Goal: Task Accomplishment & Management: Use online tool/utility

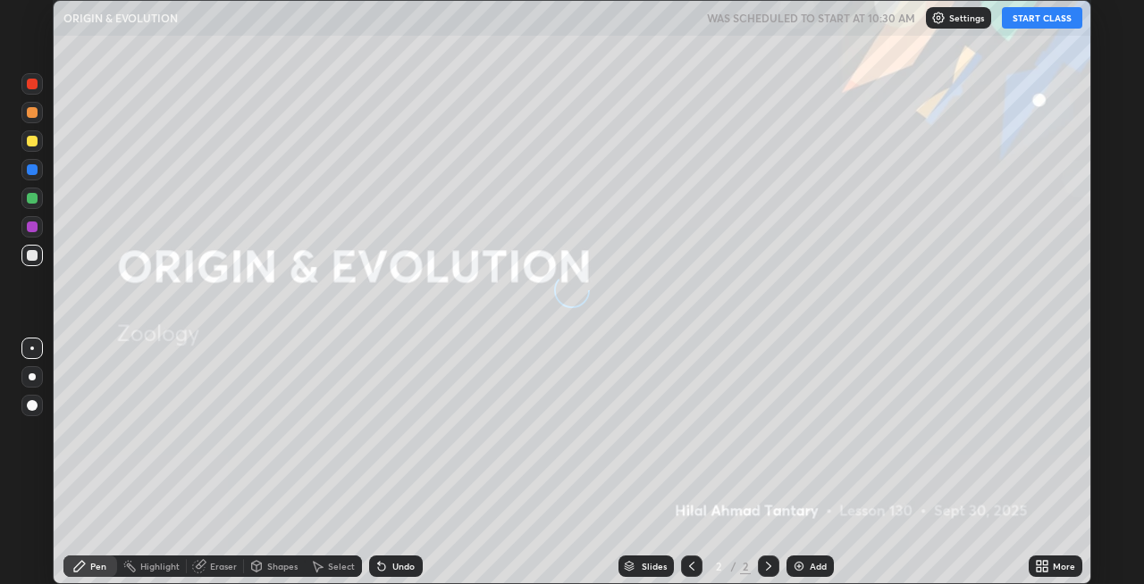
scroll to position [584, 1143]
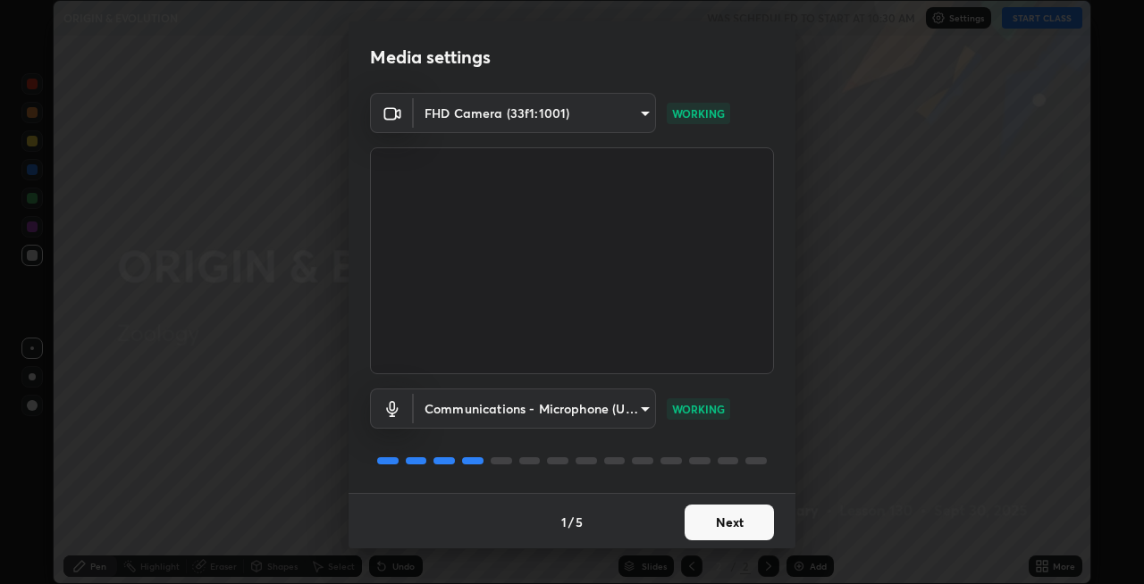
click at [727, 527] on button "Next" at bounding box center [729, 523] width 89 height 36
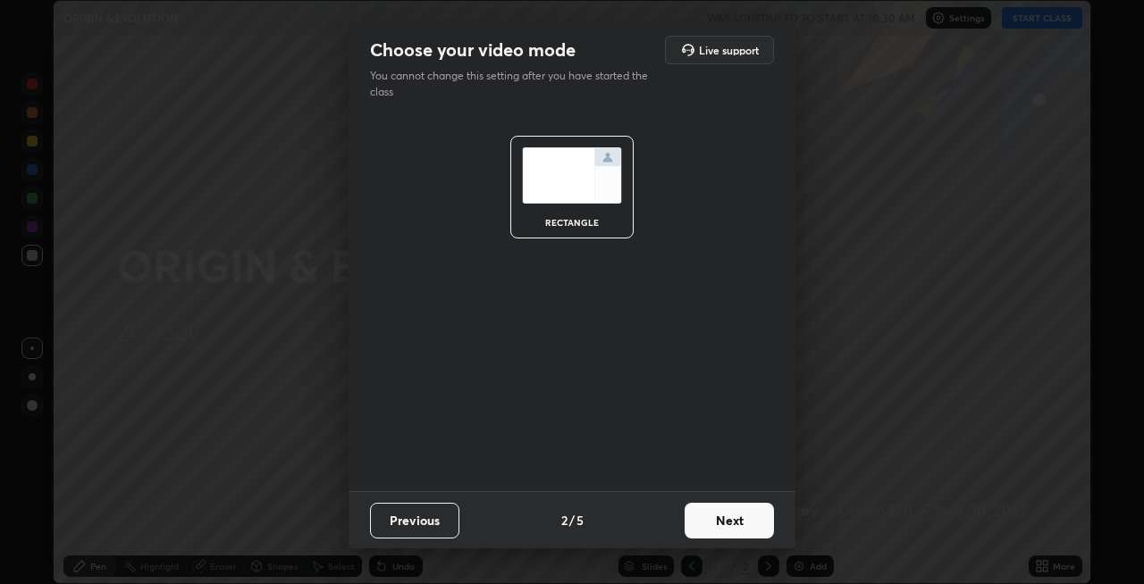
click at [738, 527] on button "Next" at bounding box center [729, 521] width 89 height 36
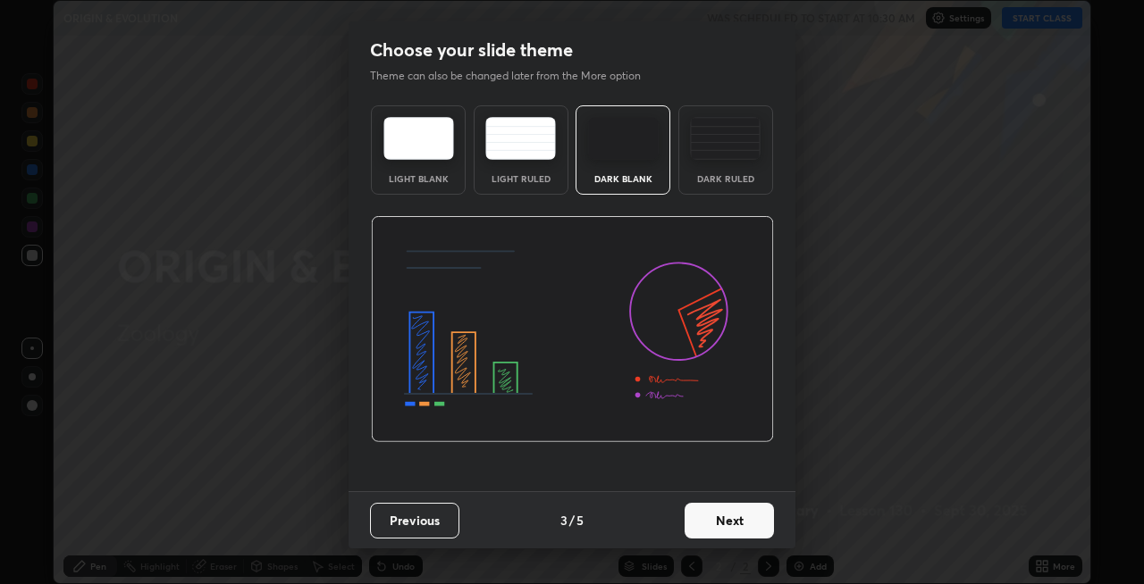
click at [748, 517] on button "Next" at bounding box center [729, 521] width 89 height 36
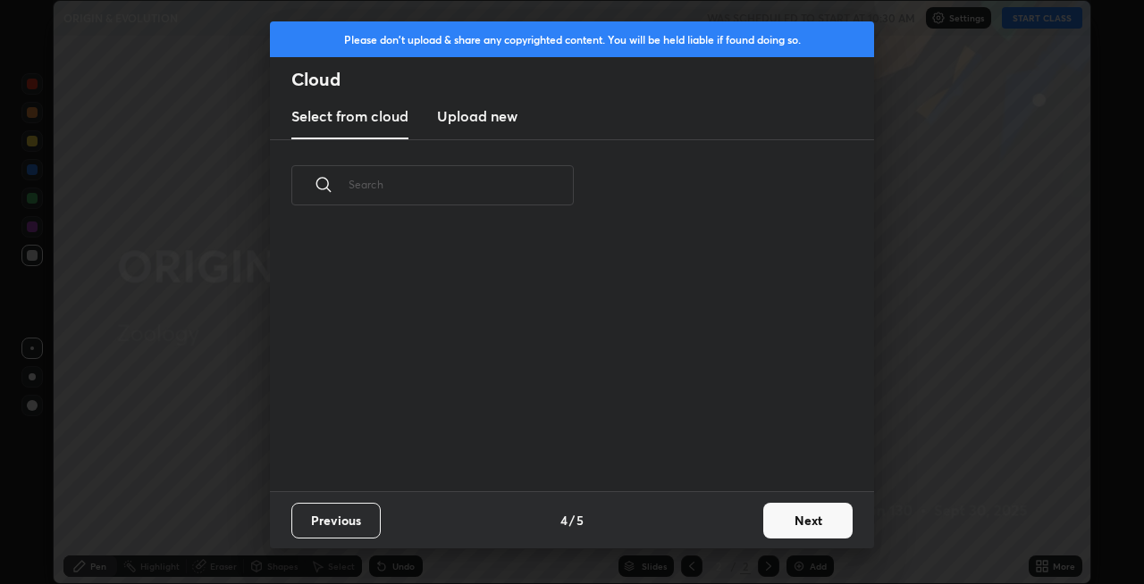
click at [763, 524] on button "Next" at bounding box center [807, 521] width 89 height 36
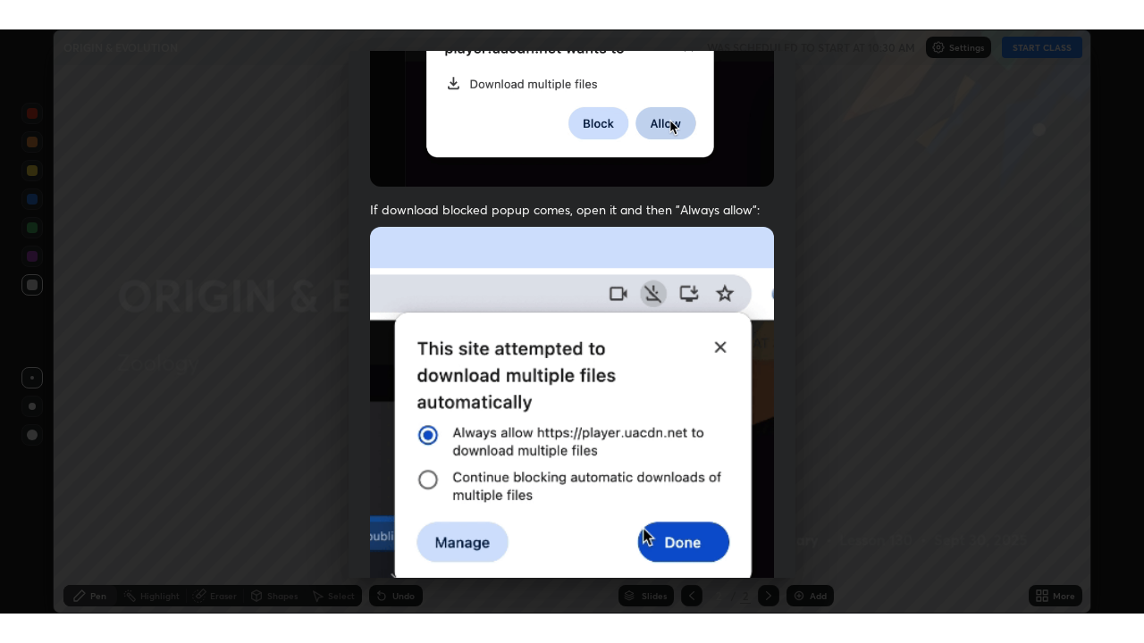
scroll to position [366, 0]
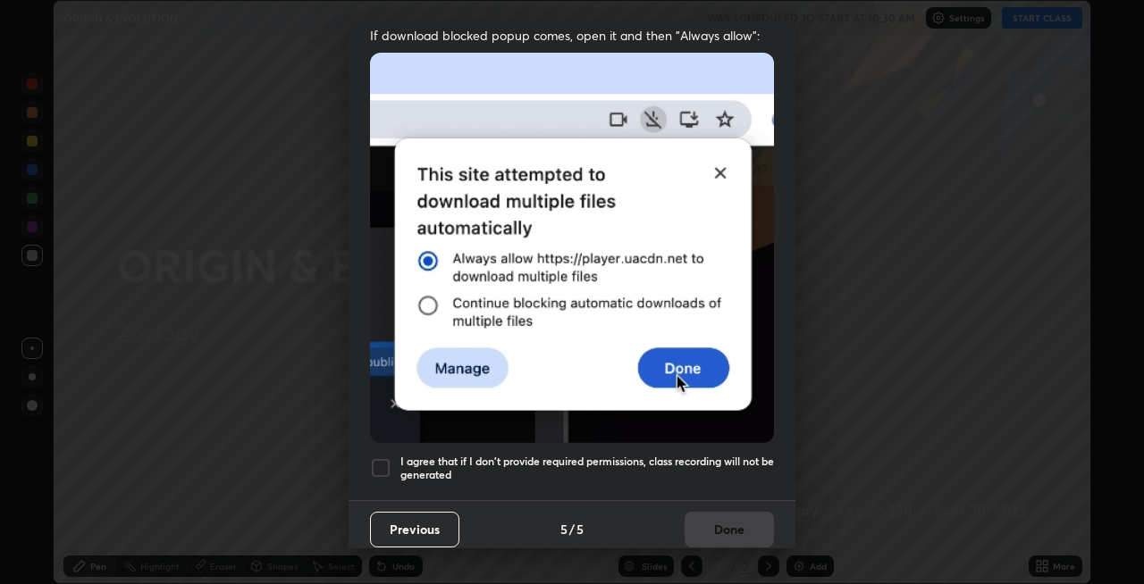
click at [460, 455] on h5 "I agree that if I don't provide required permissions, class recording will not …" at bounding box center [587, 469] width 374 height 28
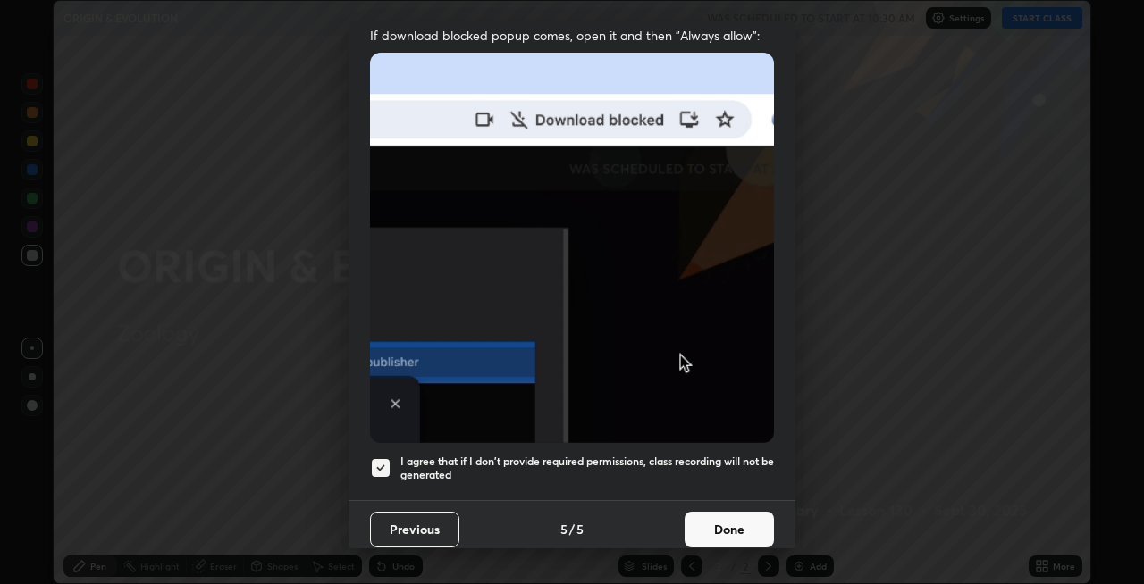
click at [747, 523] on button "Done" at bounding box center [729, 530] width 89 height 36
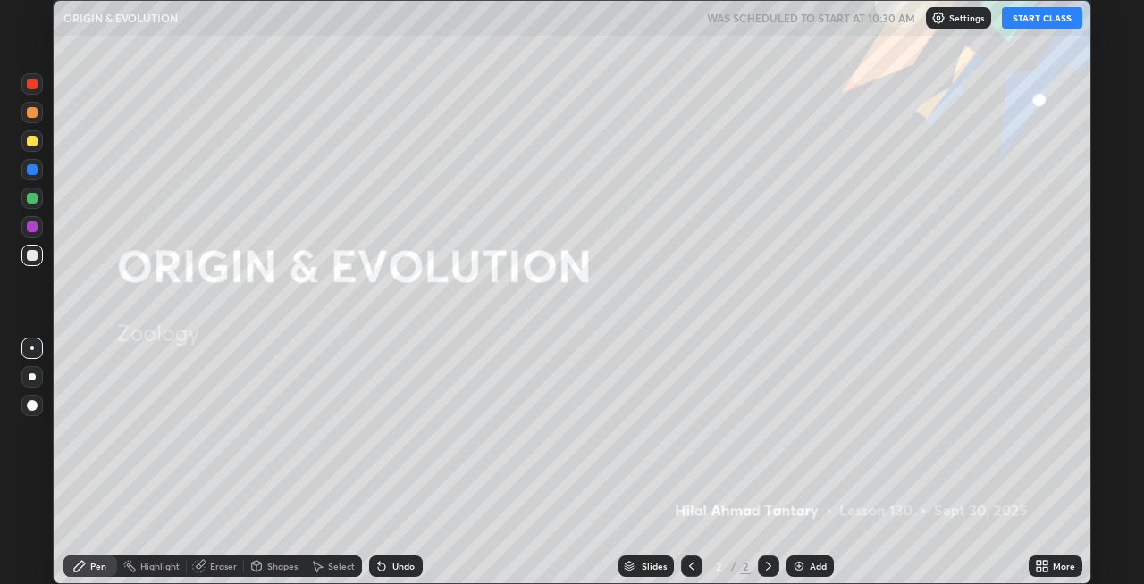
click at [1038, 17] on button "START CLASS" at bounding box center [1042, 17] width 80 height 21
click at [1063, 569] on div "More" at bounding box center [1064, 566] width 22 height 9
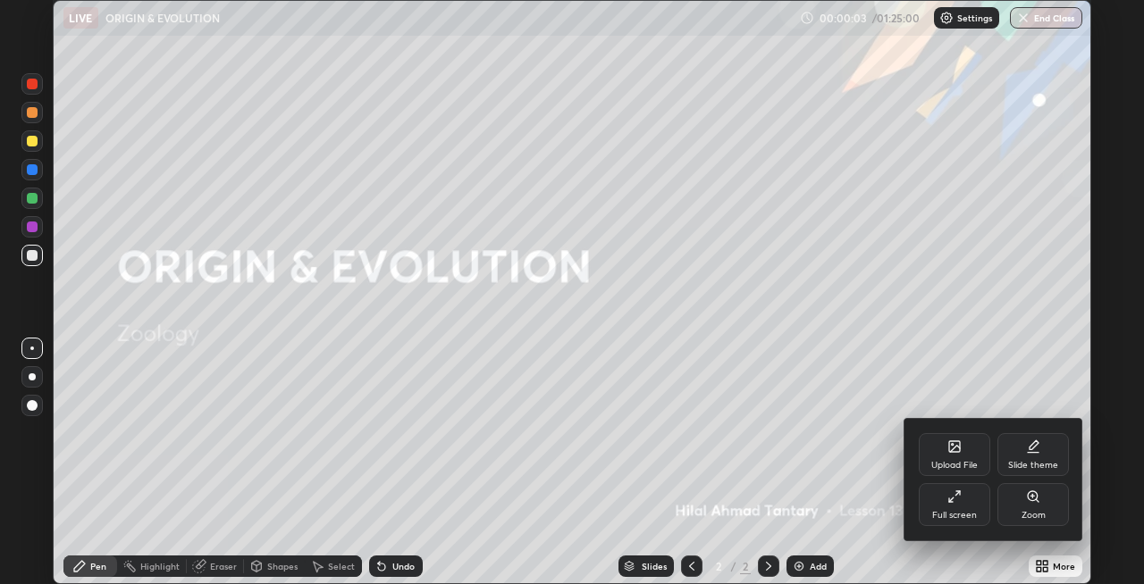
click at [954, 511] on div "Full screen" at bounding box center [954, 515] width 45 height 9
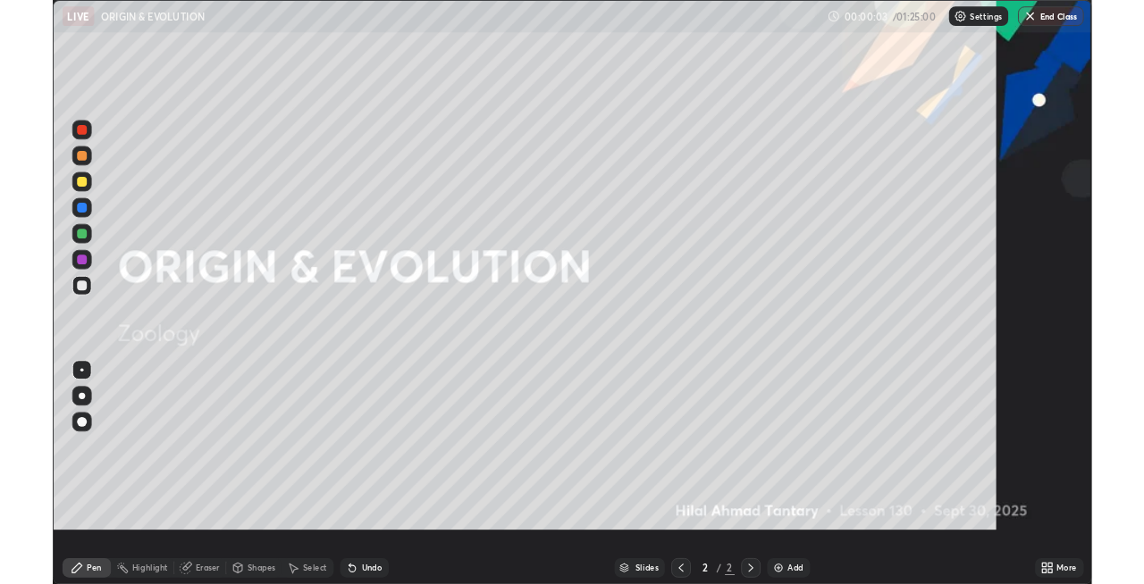
scroll to position [643, 1144]
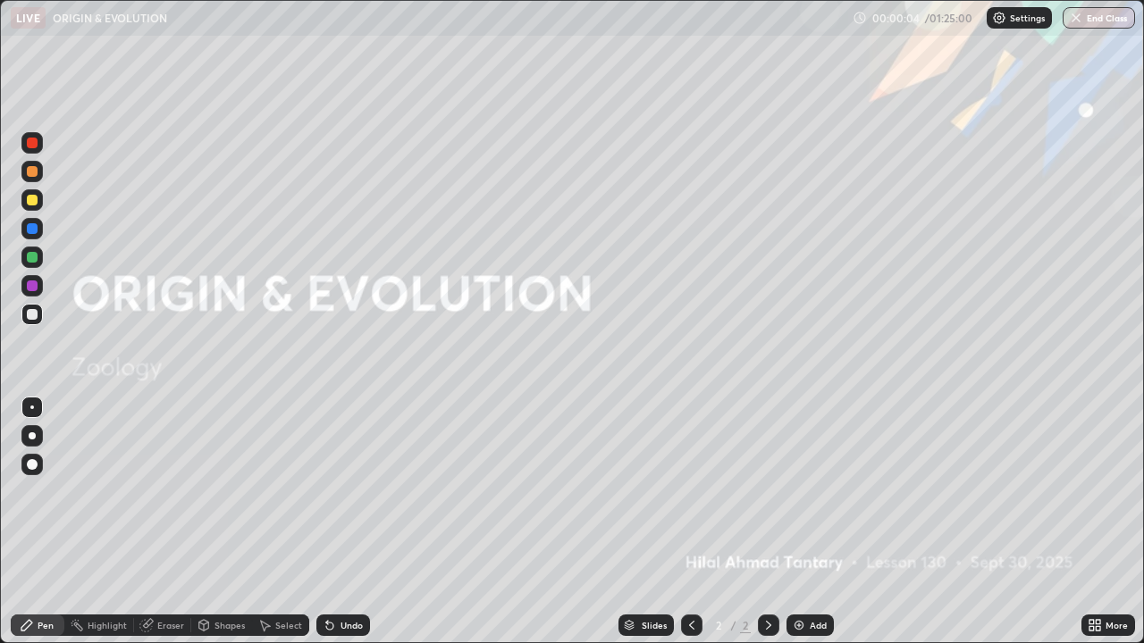
click at [1107, 584] on div "More" at bounding box center [1108, 625] width 54 height 21
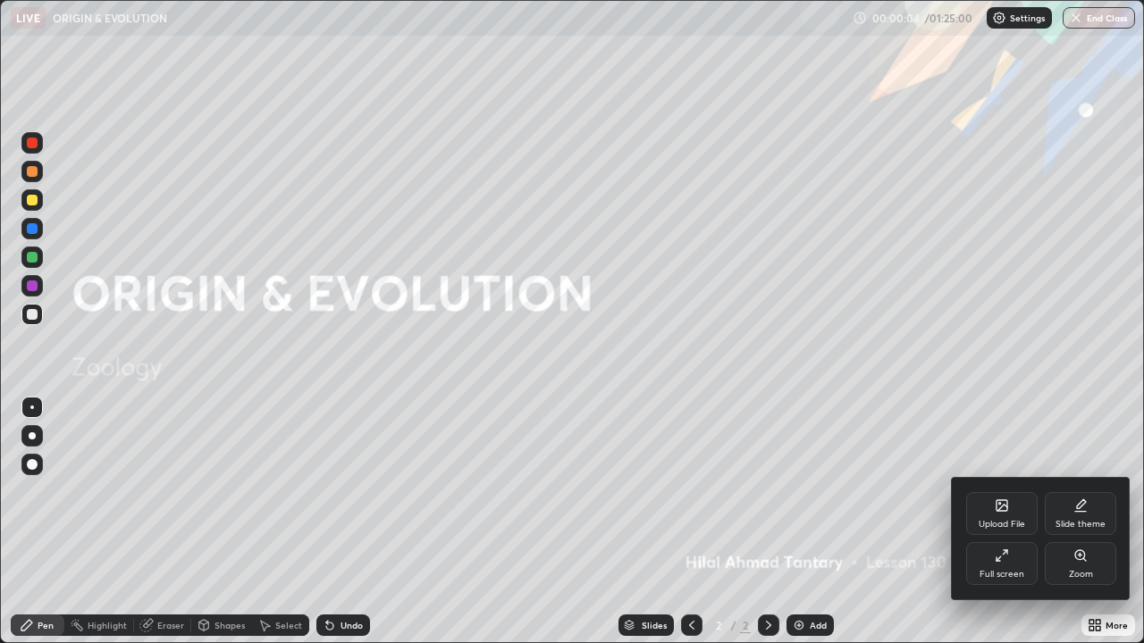
click at [988, 555] on div "Full screen" at bounding box center [1001, 563] width 71 height 43
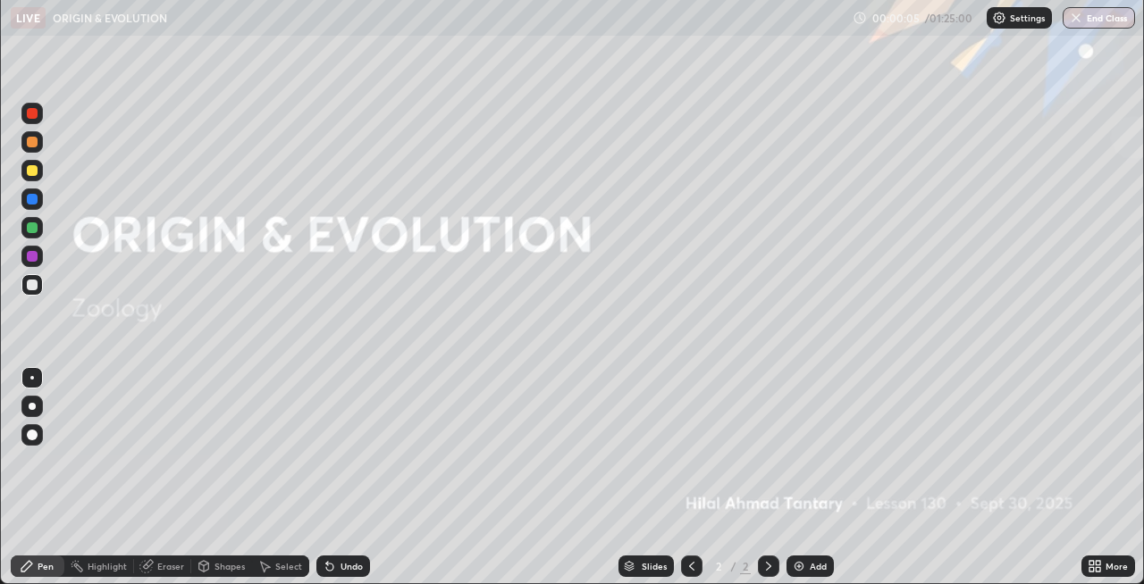
scroll to position [88780, 88221]
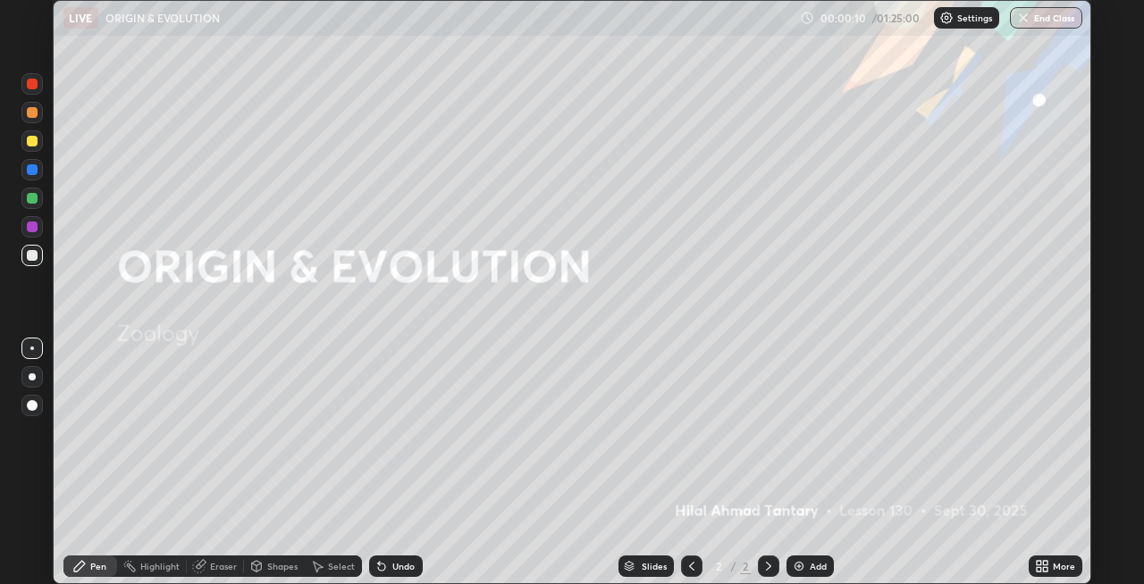
click at [397, 559] on div "Undo" at bounding box center [396, 566] width 54 height 21
click at [29, 378] on div at bounding box center [32, 377] width 7 height 7
click at [391, 575] on div "Undo" at bounding box center [396, 566] width 54 height 21
click at [382, 567] on icon at bounding box center [381, 567] width 7 height 7
click at [267, 570] on div "Shapes" at bounding box center [282, 566] width 30 height 9
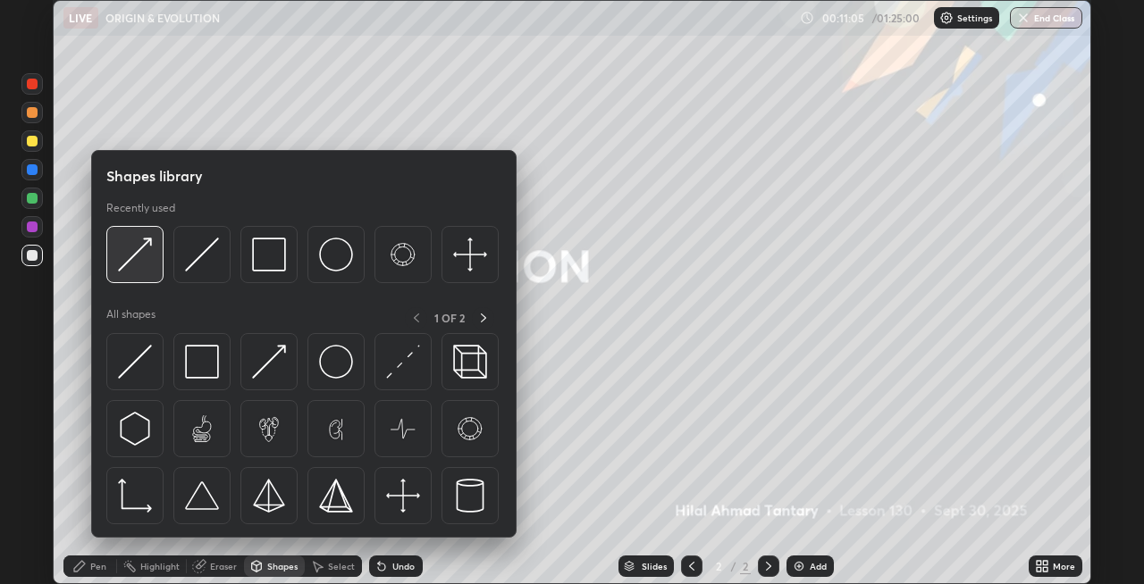
click at [145, 276] on div at bounding box center [134, 254] width 57 height 57
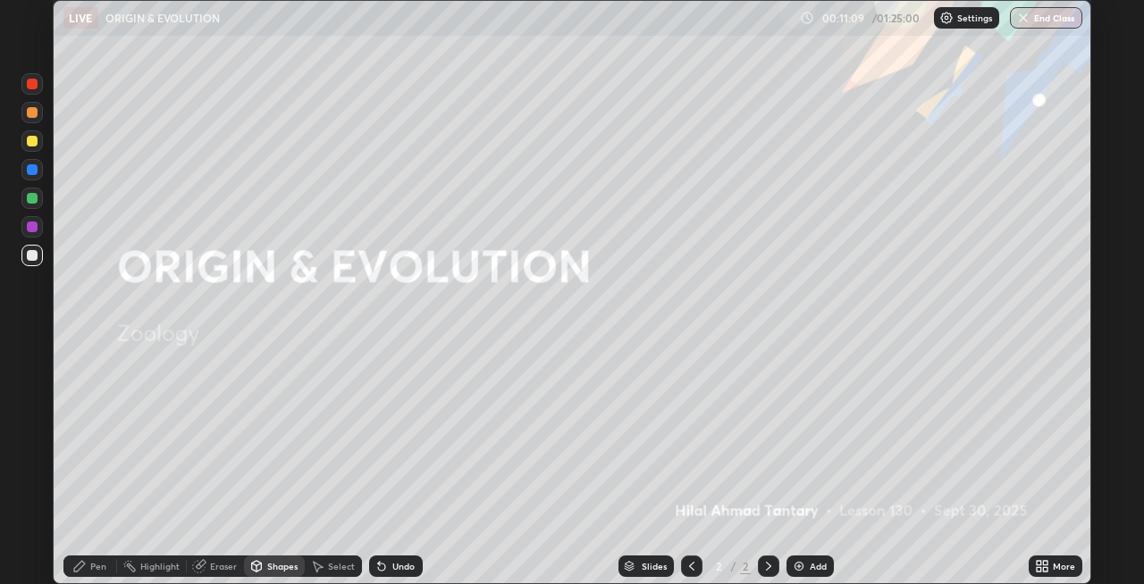
click at [88, 567] on div "Pen" at bounding box center [90, 566] width 54 height 21
click at [411, 559] on div "Undo" at bounding box center [396, 566] width 54 height 21
click at [80, 567] on icon at bounding box center [79, 566] width 11 height 11
click at [271, 567] on div "Shapes" at bounding box center [282, 566] width 30 height 9
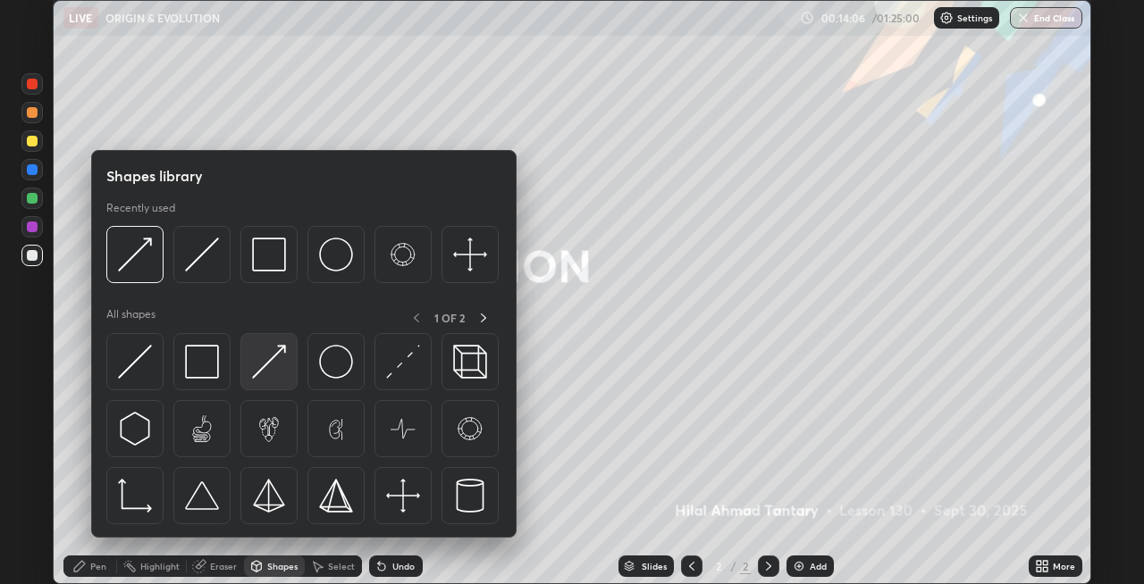
click at [265, 365] on img at bounding box center [269, 362] width 34 height 34
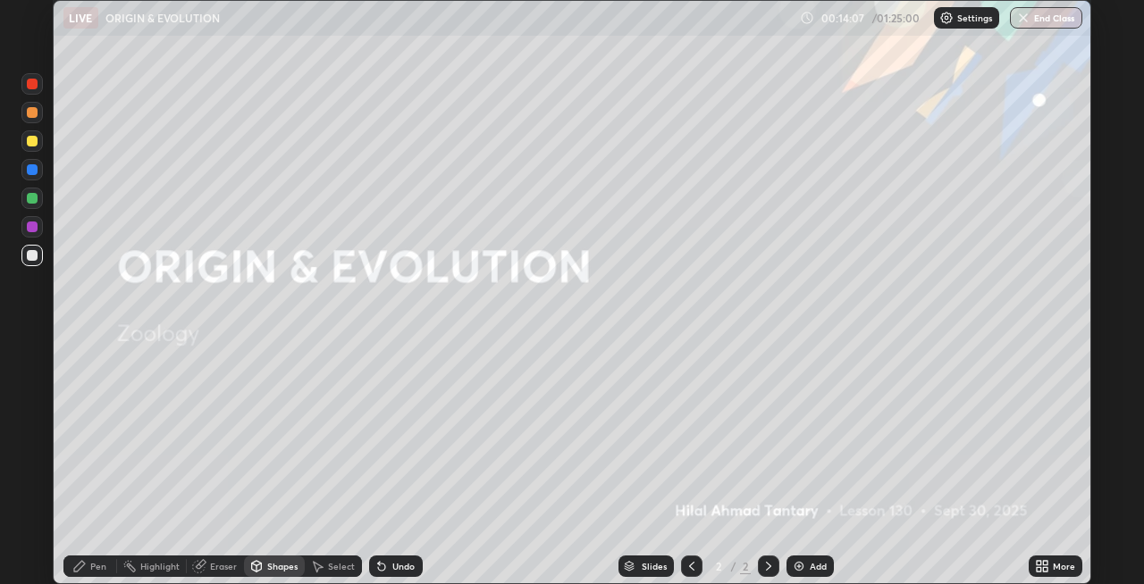
click at [92, 567] on div "Pen" at bounding box center [98, 566] width 16 height 9
click at [262, 564] on div "Shapes" at bounding box center [274, 566] width 61 height 21
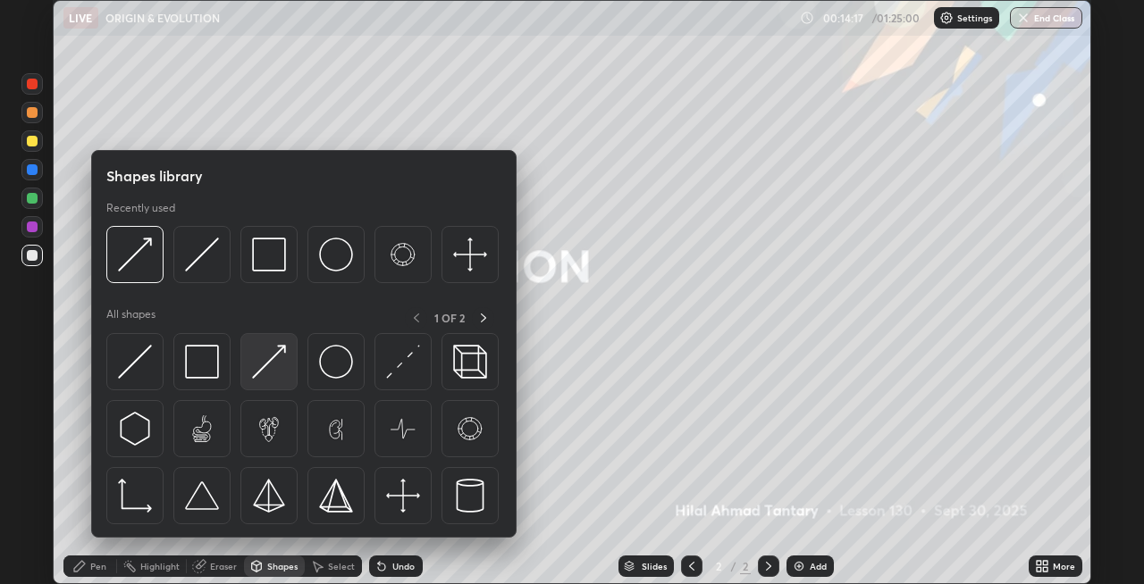
click at [262, 371] on img at bounding box center [269, 362] width 34 height 34
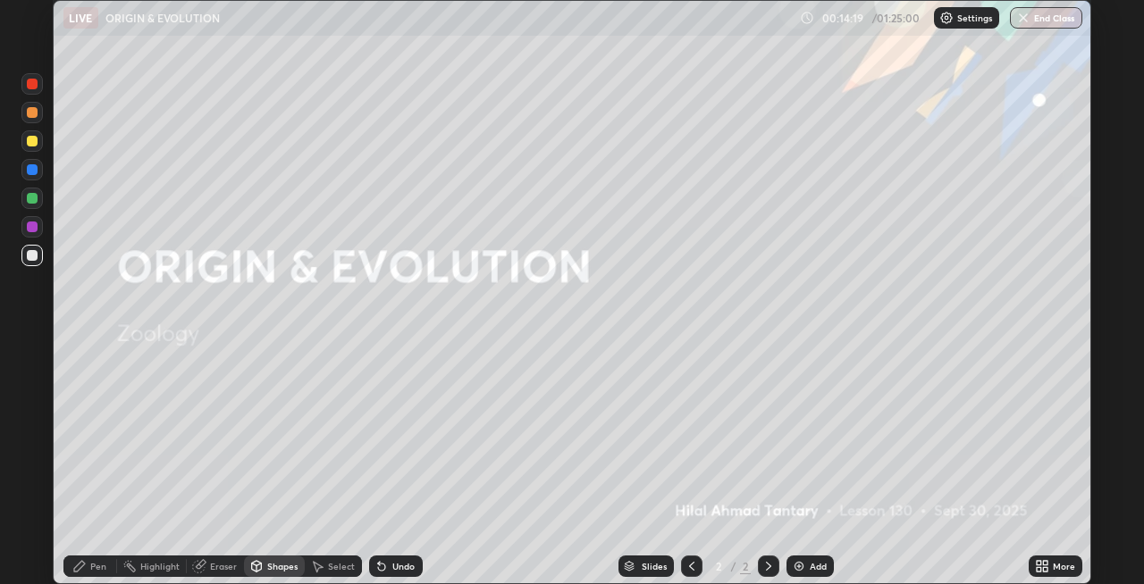
click at [89, 570] on div "Pen" at bounding box center [90, 566] width 54 height 21
click at [263, 566] on div "Shapes" at bounding box center [274, 566] width 61 height 21
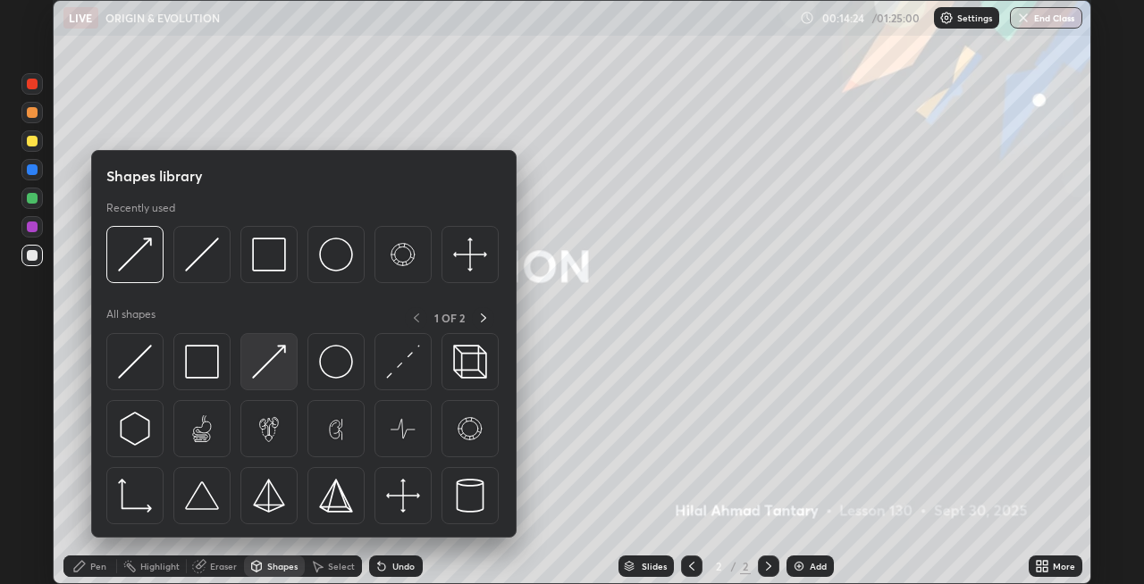
click at [266, 368] on img at bounding box center [269, 362] width 34 height 34
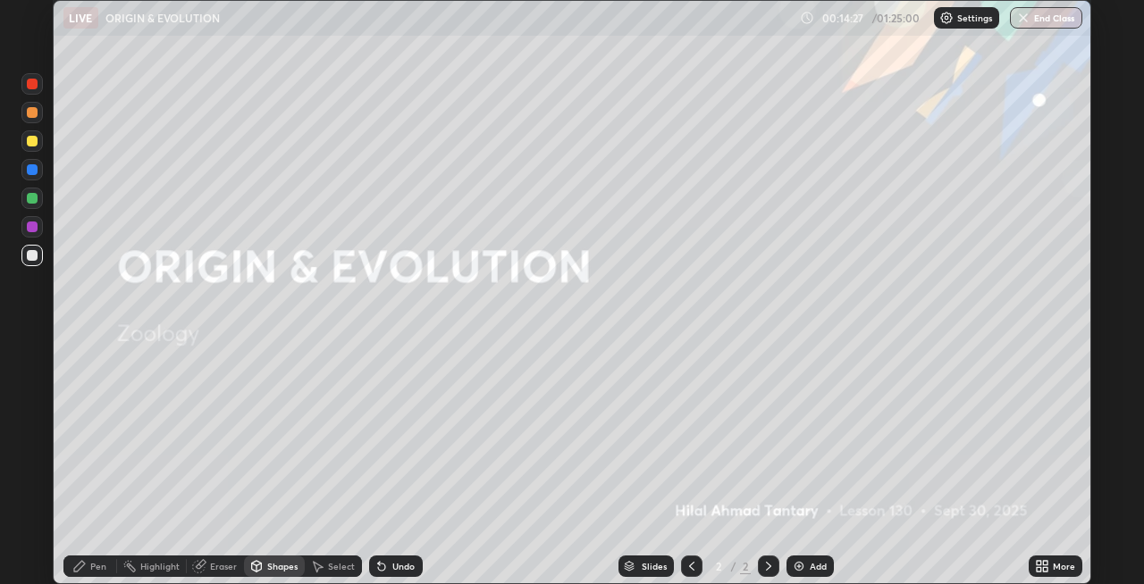
click at [101, 566] on div "Pen" at bounding box center [98, 566] width 16 height 9
click at [31, 88] on div at bounding box center [32, 84] width 11 height 11
click at [267, 566] on div "Shapes" at bounding box center [282, 566] width 30 height 9
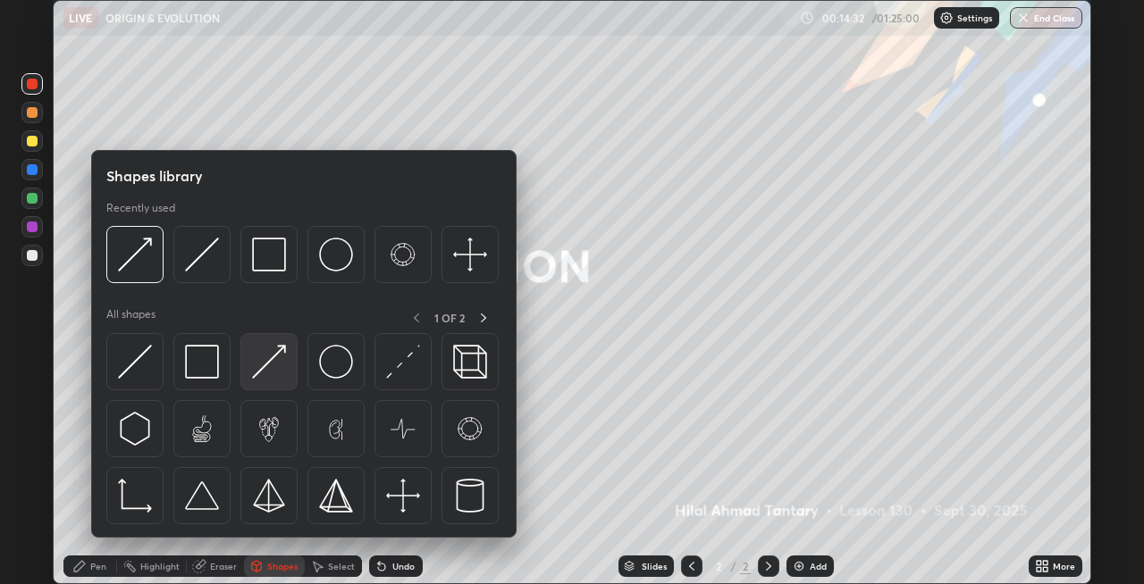
click at [257, 371] on img at bounding box center [269, 362] width 34 height 34
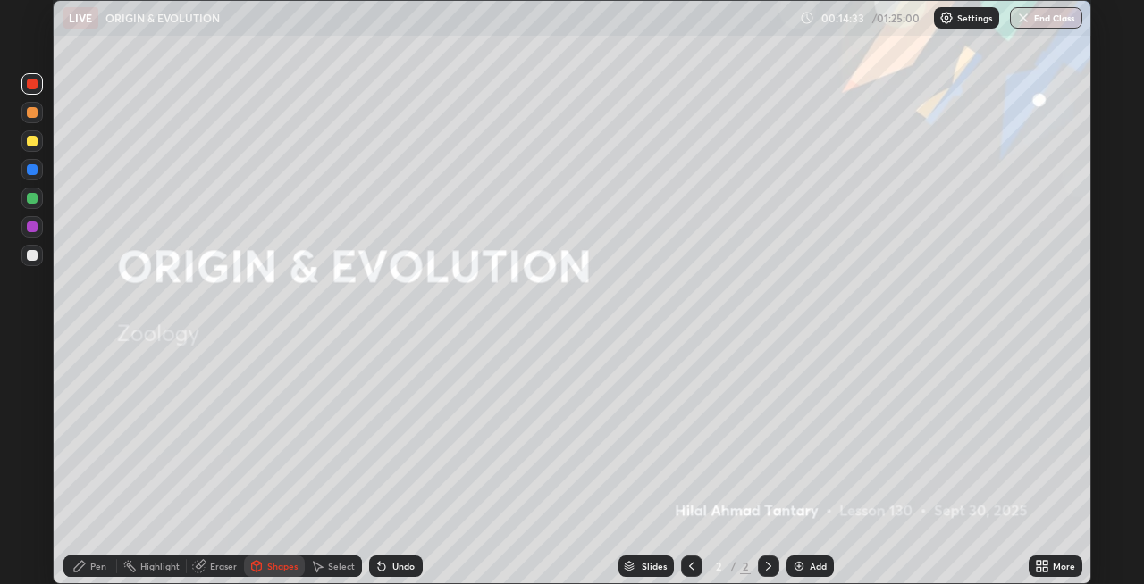
click at [99, 567] on div "Pen" at bounding box center [98, 566] width 16 height 9
click at [399, 564] on div "Undo" at bounding box center [403, 566] width 22 height 9
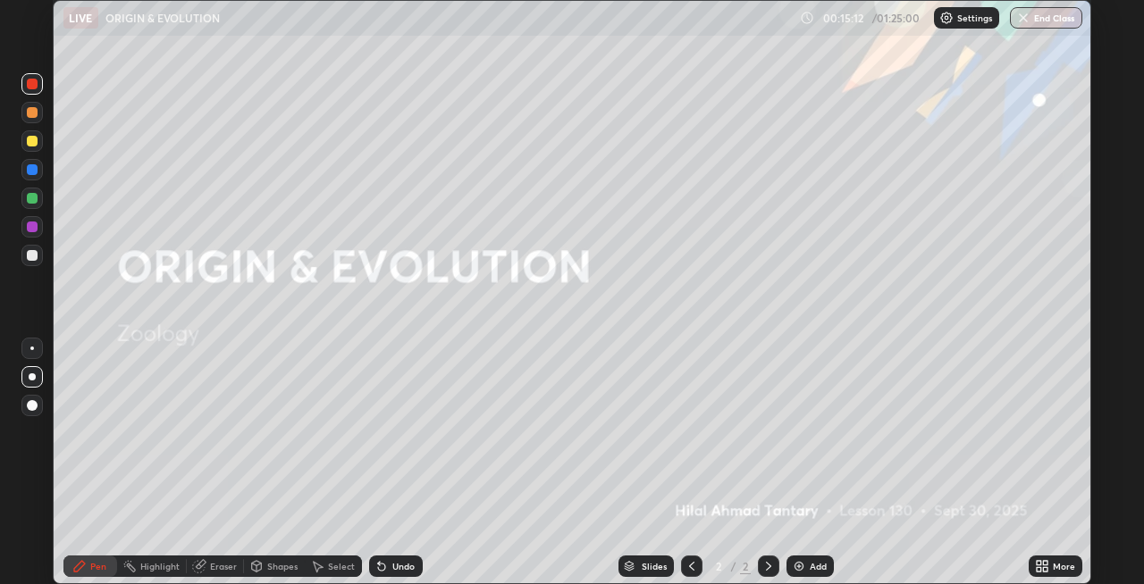
click at [402, 570] on div "Undo" at bounding box center [403, 566] width 22 height 9
click at [255, 565] on icon at bounding box center [256, 565] width 10 height 3
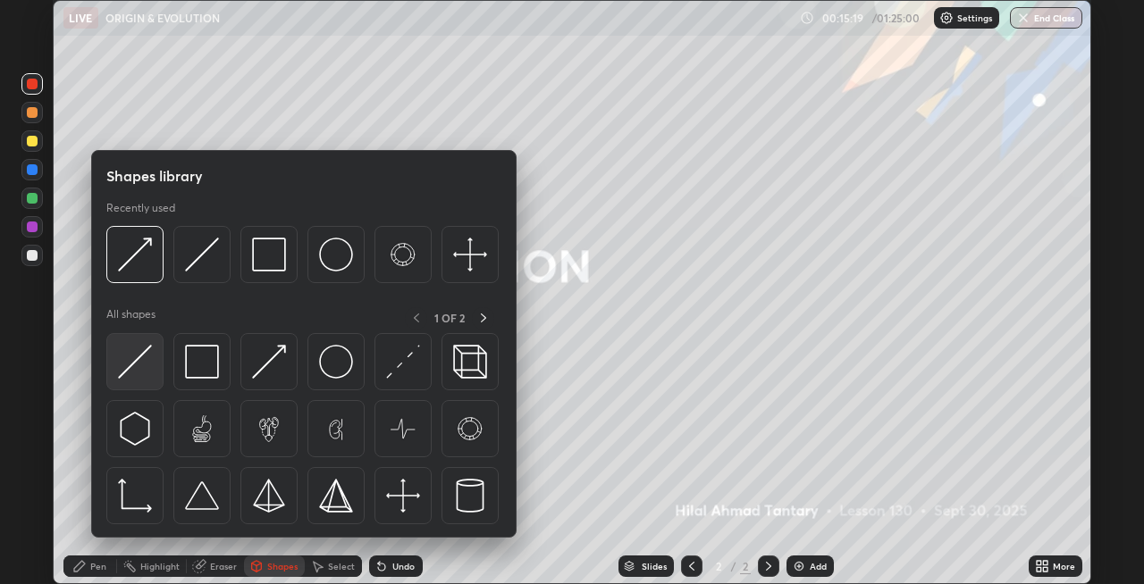
click at [144, 370] on img at bounding box center [135, 362] width 34 height 34
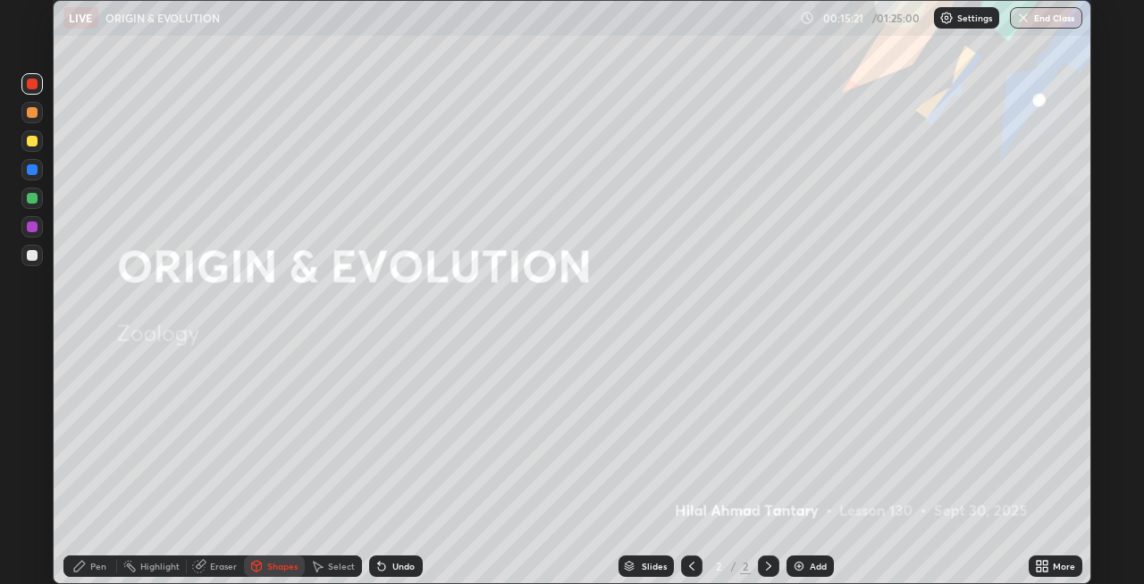
click at [255, 565] on icon at bounding box center [256, 565] width 10 height 3
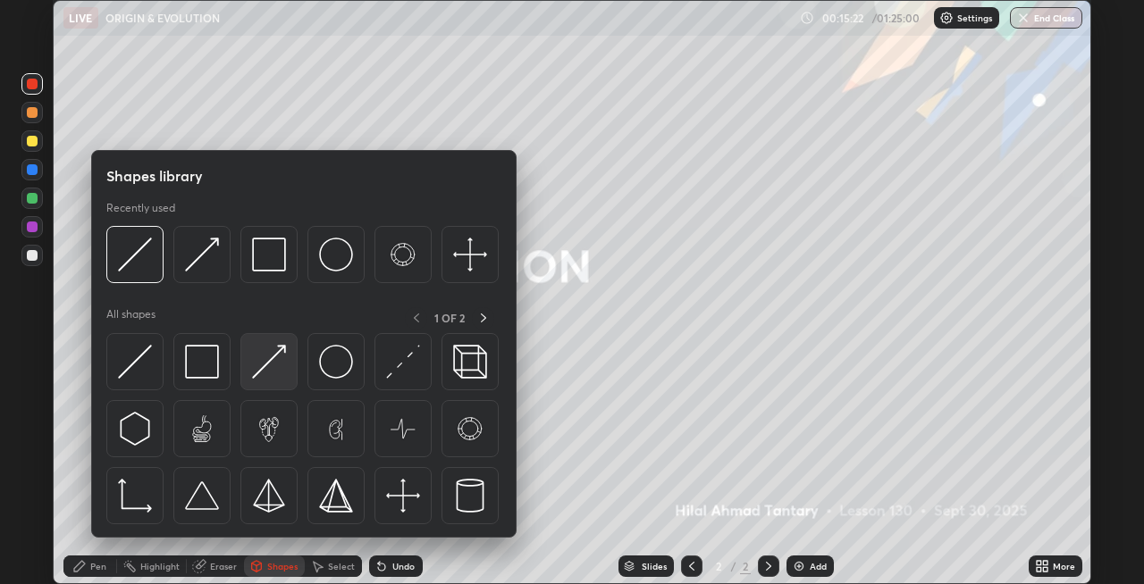
click at [262, 374] on img at bounding box center [269, 362] width 34 height 34
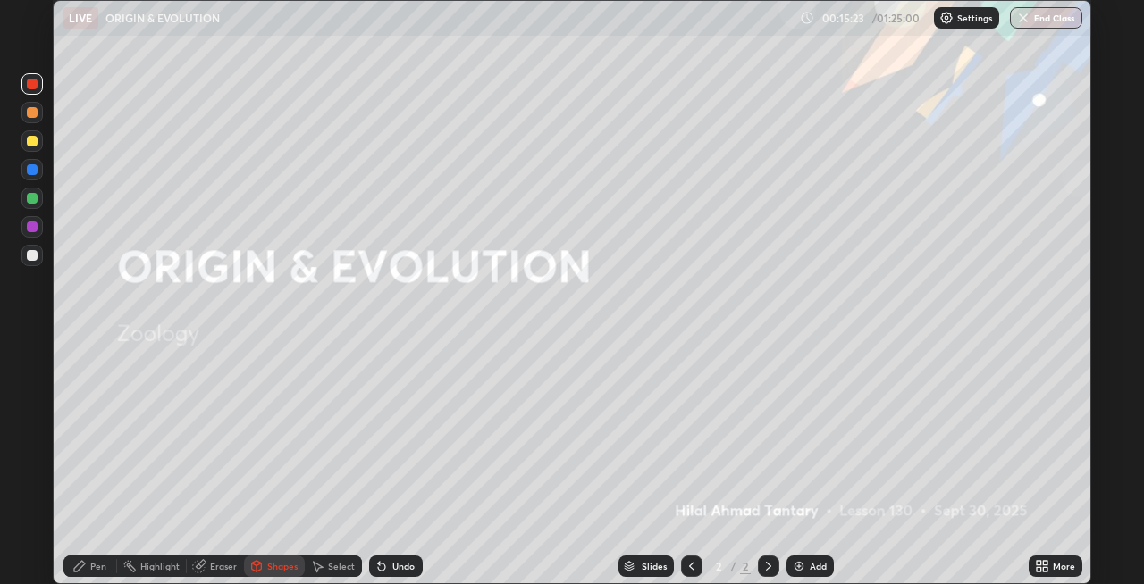
click at [89, 568] on div "Pen" at bounding box center [90, 566] width 54 height 21
click at [272, 563] on div "Shapes" at bounding box center [282, 566] width 30 height 9
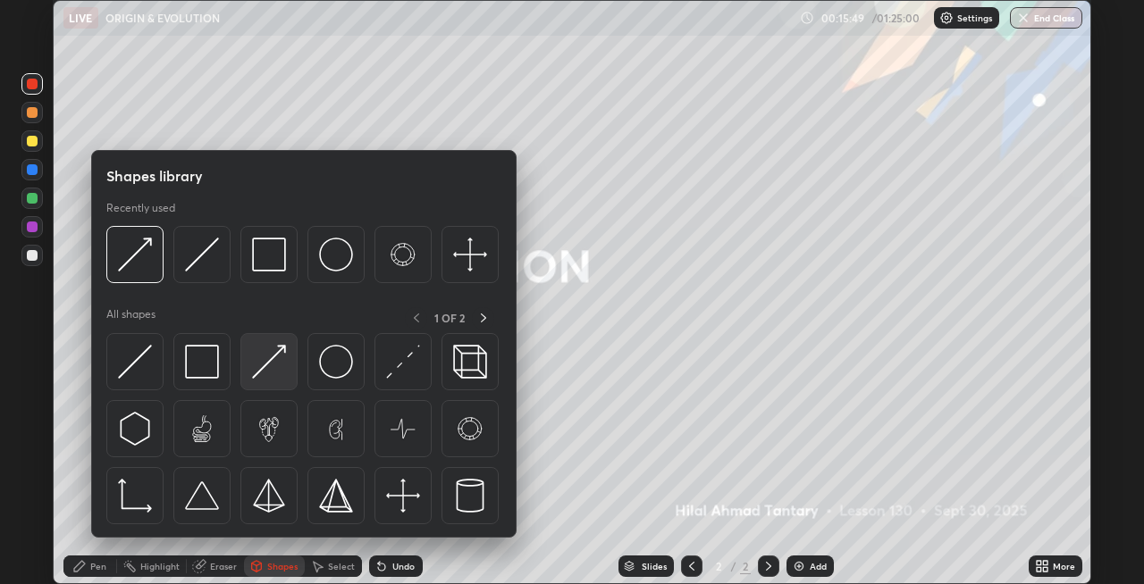
click at [256, 382] on div at bounding box center [268, 361] width 57 height 57
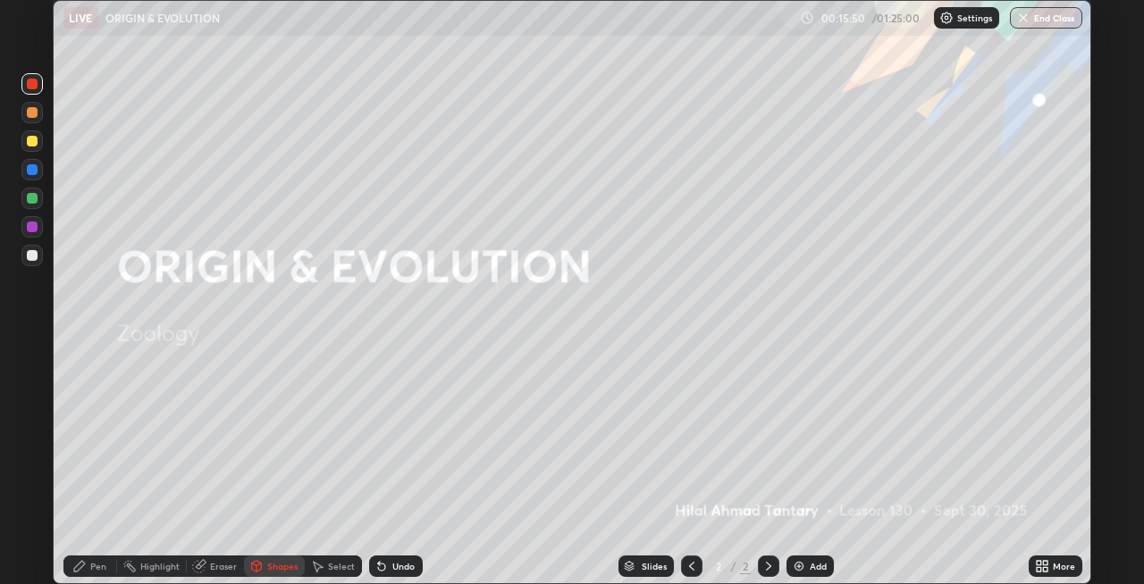
click at [90, 569] on div "Pen" at bounding box center [98, 566] width 16 height 9
click at [273, 566] on div "Shapes" at bounding box center [282, 566] width 30 height 9
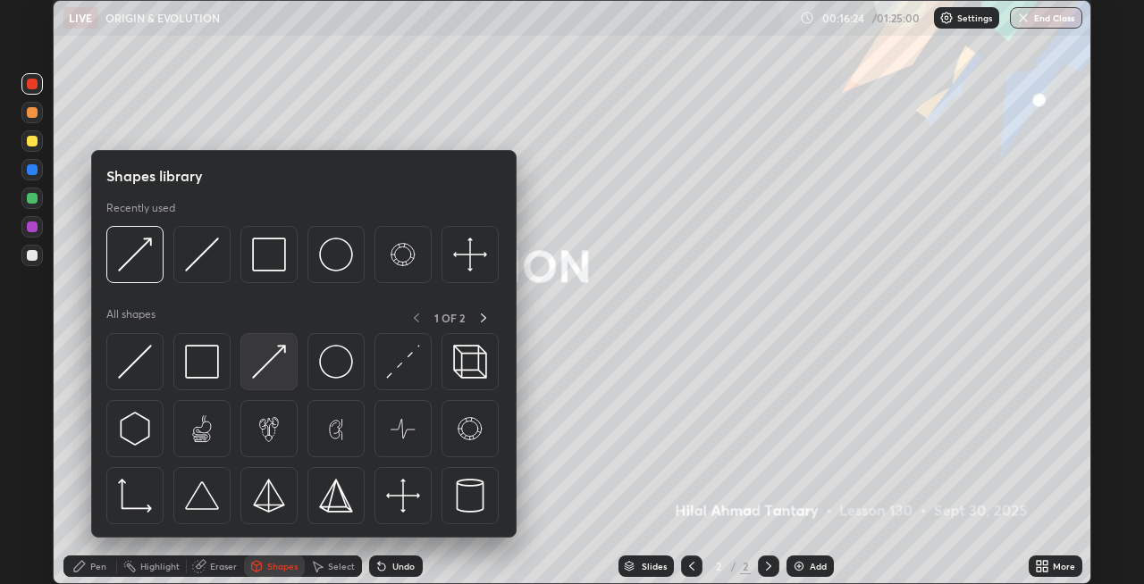
click at [264, 379] on div at bounding box center [268, 361] width 57 height 57
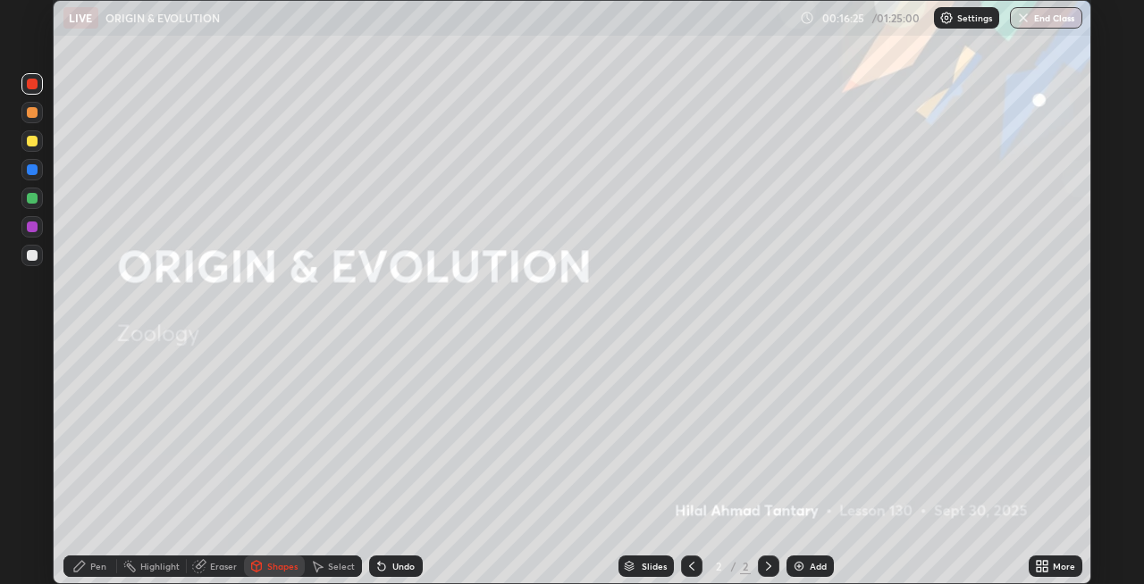
click at [87, 566] on div "Pen" at bounding box center [90, 566] width 54 height 21
click at [33, 197] on div at bounding box center [32, 198] width 11 height 11
click at [267, 563] on div "Shapes" at bounding box center [282, 566] width 30 height 9
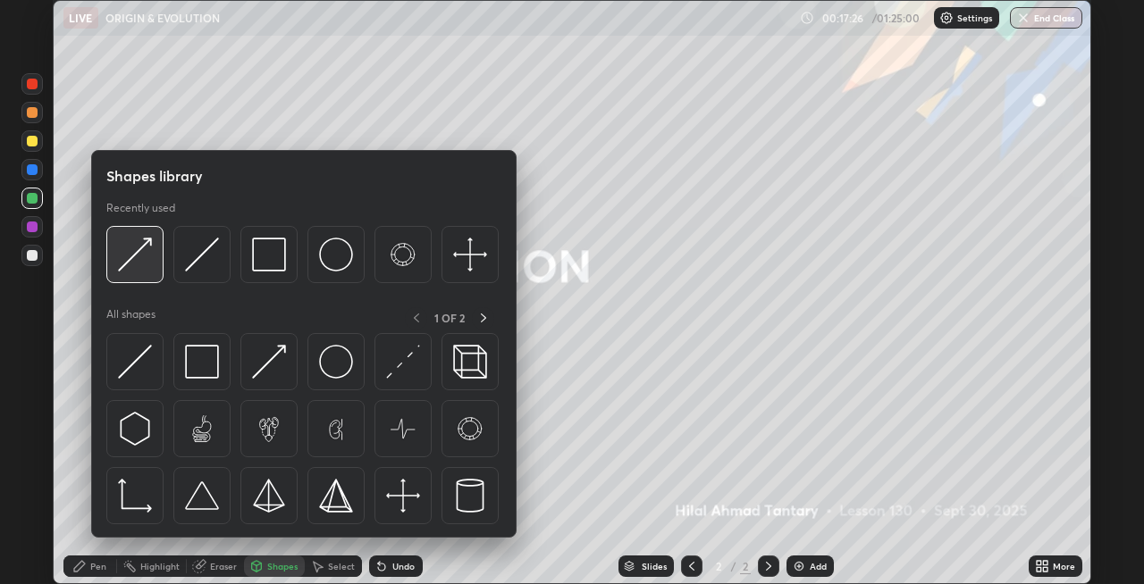
click at [130, 271] on img at bounding box center [135, 255] width 34 height 34
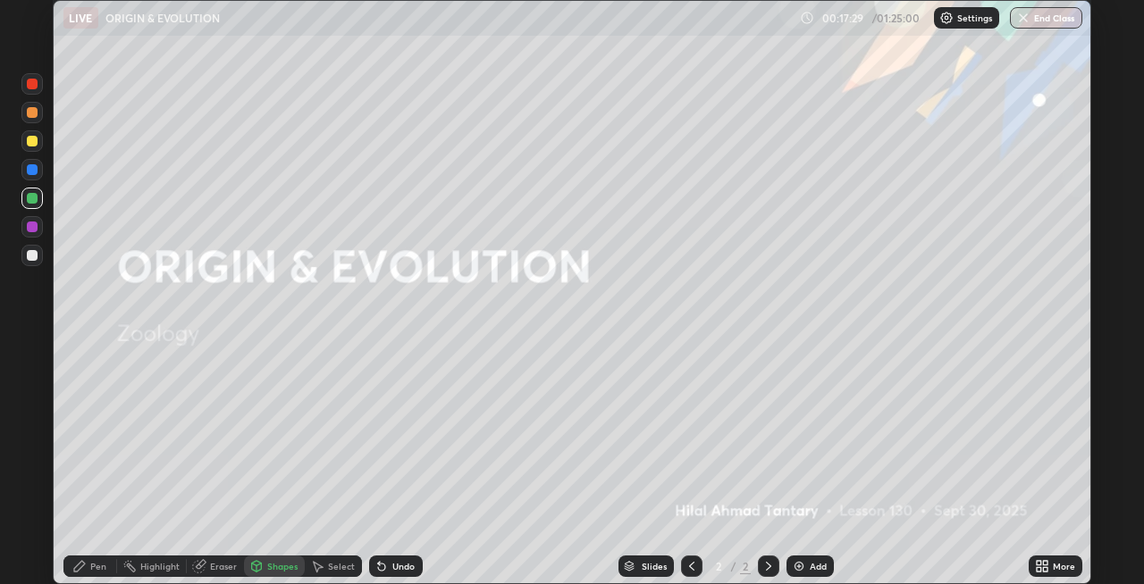
click at [83, 567] on icon at bounding box center [79, 566] width 14 height 14
click at [272, 564] on div "Shapes" at bounding box center [282, 566] width 30 height 9
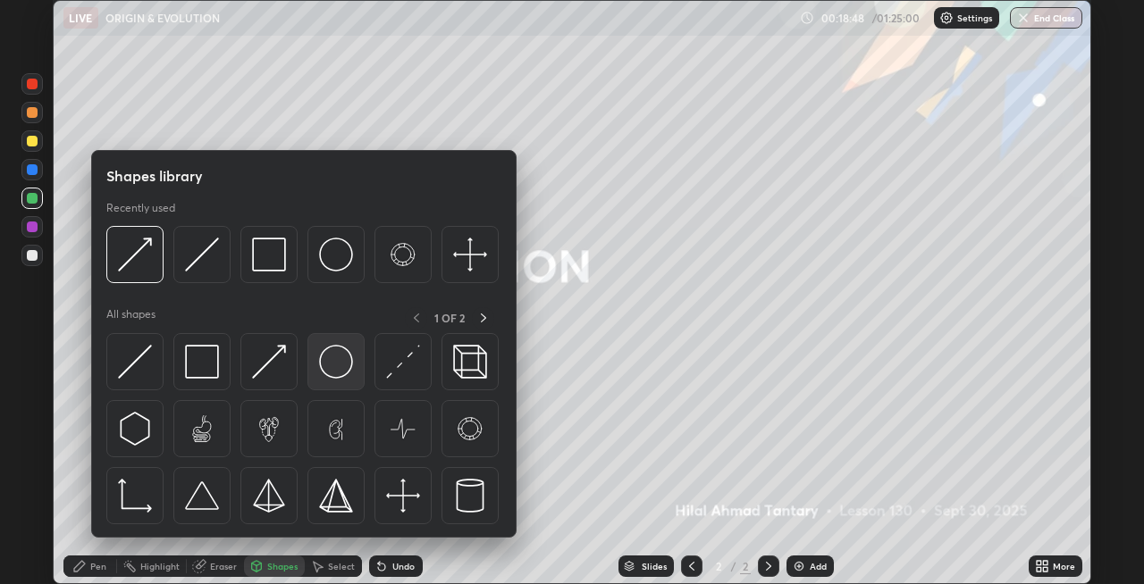
click at [324, 368] on img at bounding box center [336, 362] width 34 height 34
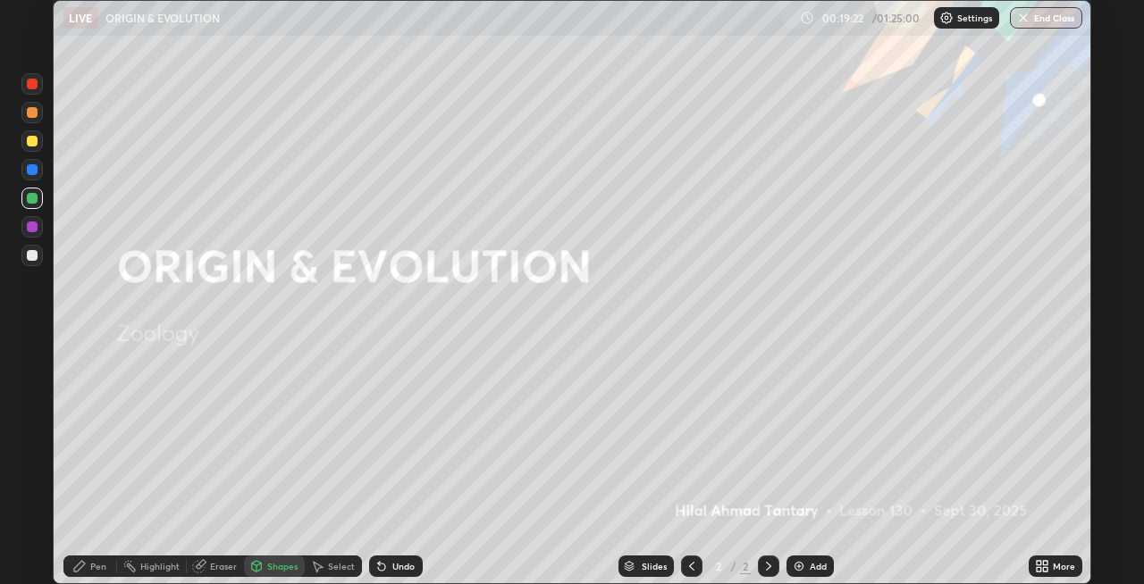
click at [97, 567] on div "Pen" at bounding box center [98, 566] width 16 height 9
click at [271, 573] on div "Shapes" at bounding box center [274, 566] width 61 height 21
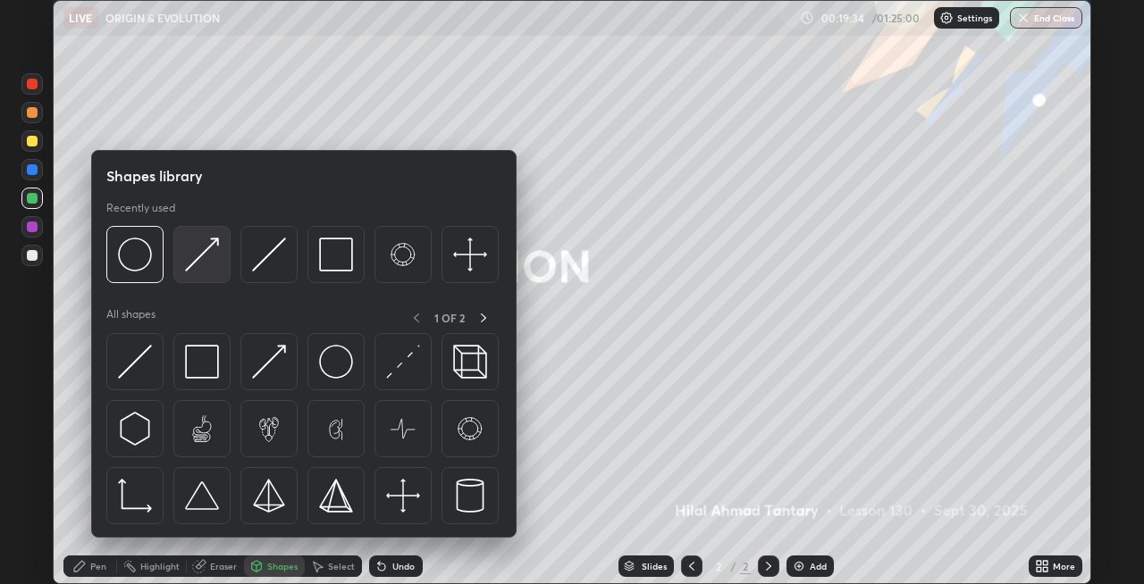
click at [195, 266] on img at bounding box center [202, 255] width 34 height 34
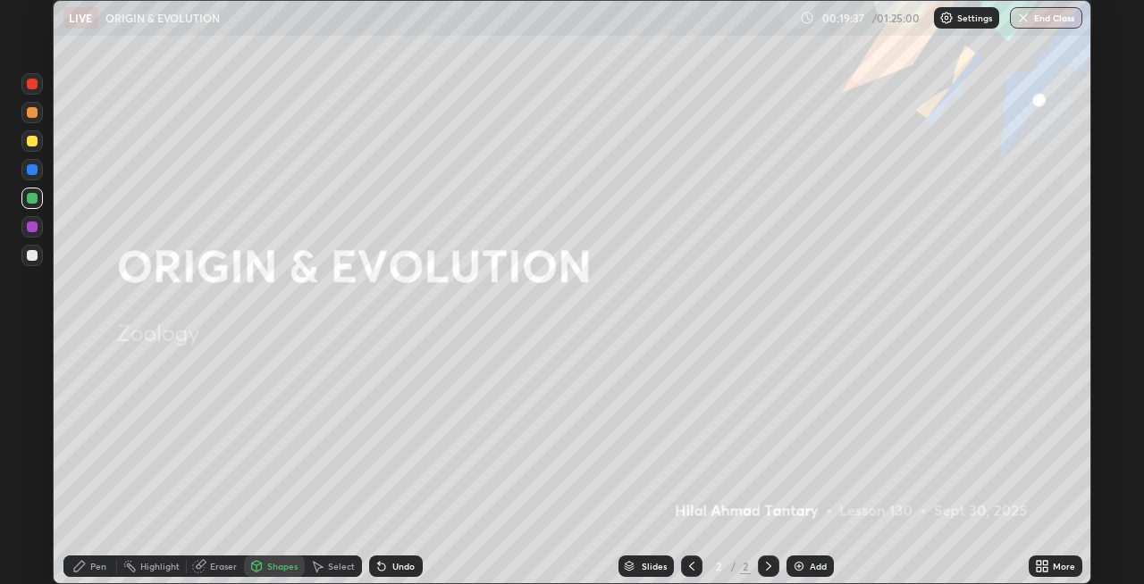
click at [30, 258] on div at bounding box center [32, 255] width 11 height 11
click at [275, 567] on div "Shapes" at bounding box center [282, 566] width 30 height 9
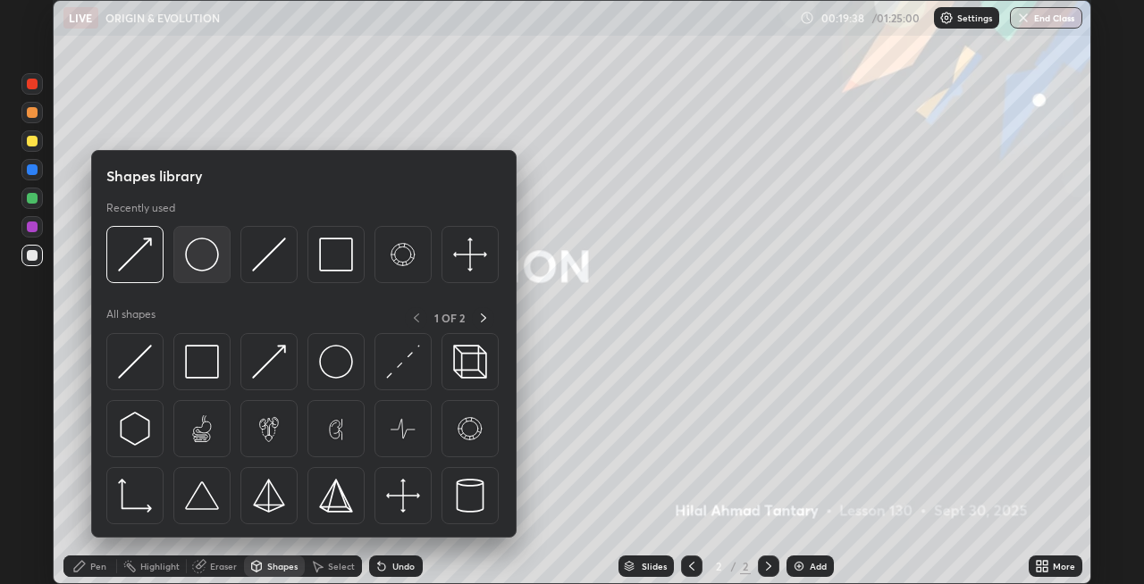
click at [208, 260] on img at bounding box center [202, 255] width 34 height 34
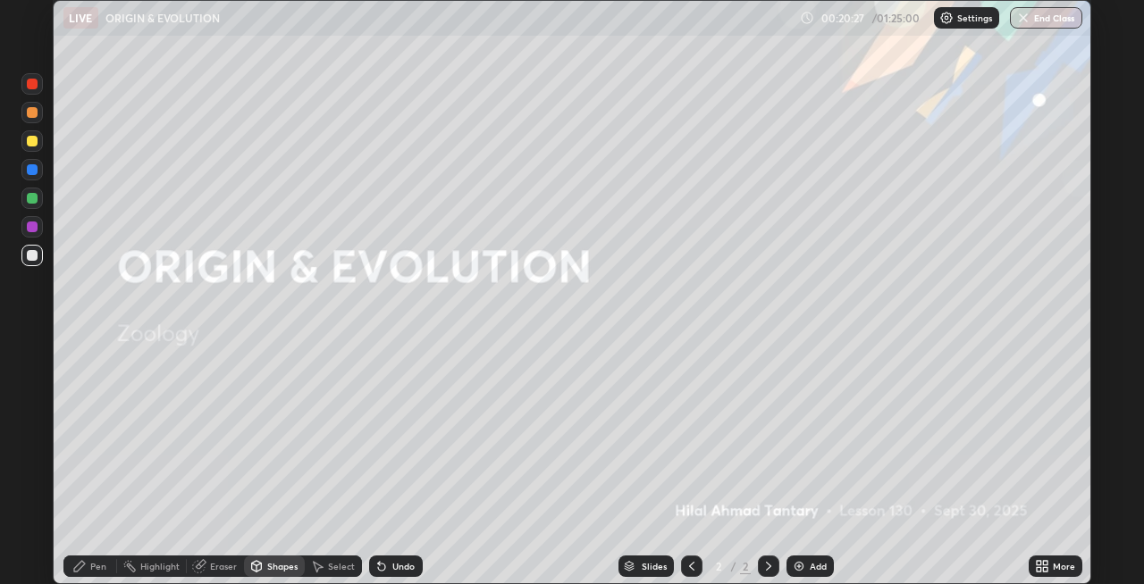
click at [408, 566] on div "Undo" at bounding box center [403, 566] width 22 height 9
click at [89, 564] on div "Pen" at bounding box center [90, 566] width 54 height 21
click at [393, 564] on div "Undo" at bounding box center [403, 566] width 22 height 9
click at [398, 564] on div "Undo" at bounding box center [403, 566] width 22 height 9
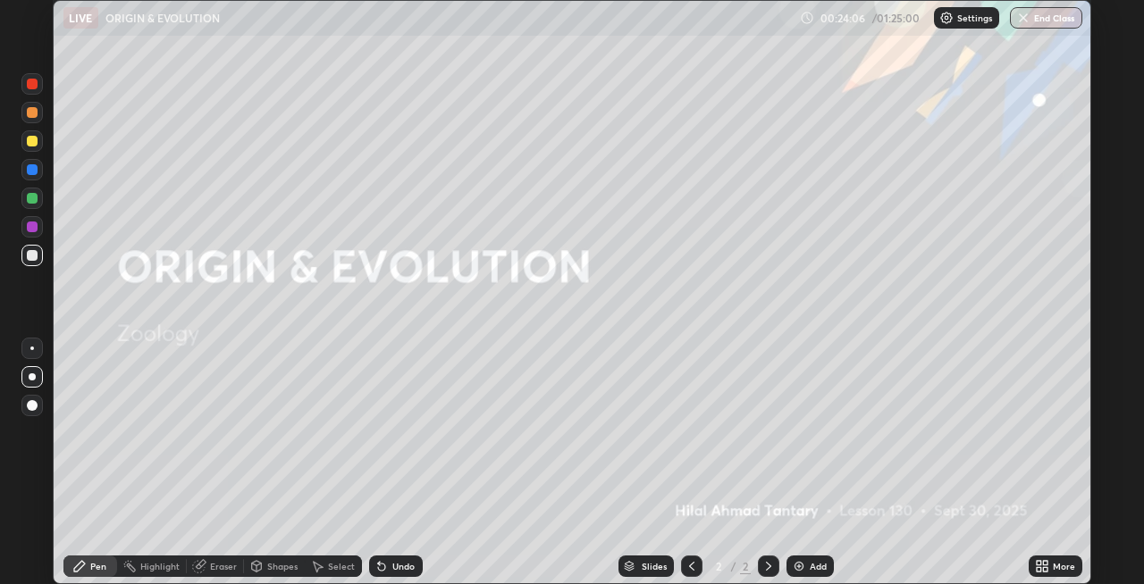
click at [31, 197] on div at bounding box center [32, 198] width 11 height 11
click at [34, 170] on div at bounding box center [32, 169] width 11 height 11
click at [794, 560] on img at bounding box center [799, 566] width 14 height 14
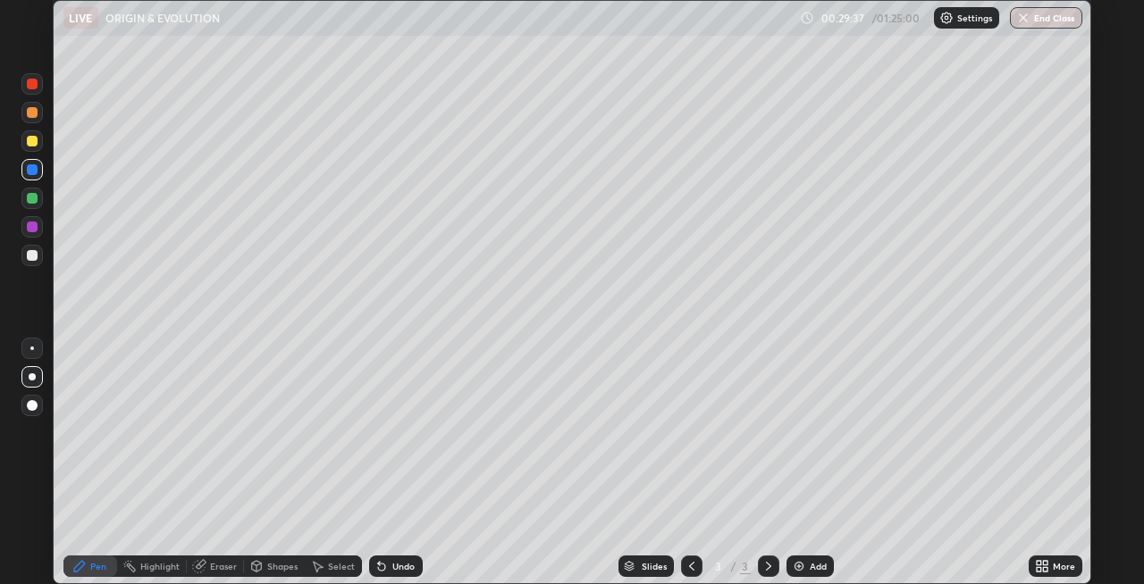
click at [267, 565] on div "Shapes" at bounding box center [282, 566] width 30 height 9
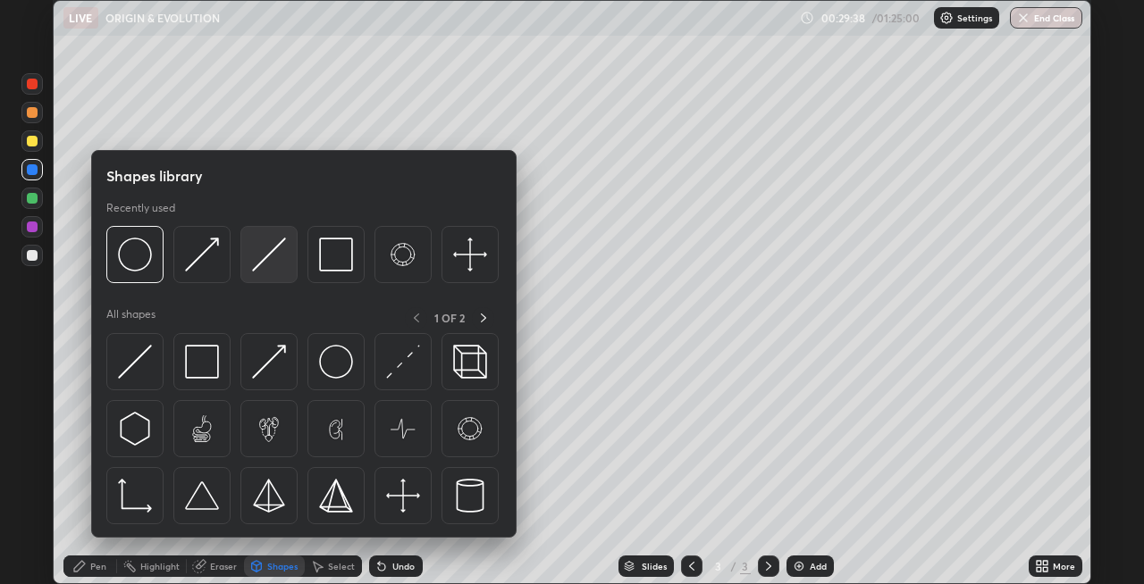
click at [265, 266] on img at bounding box center [269, 255] width 34 height 34
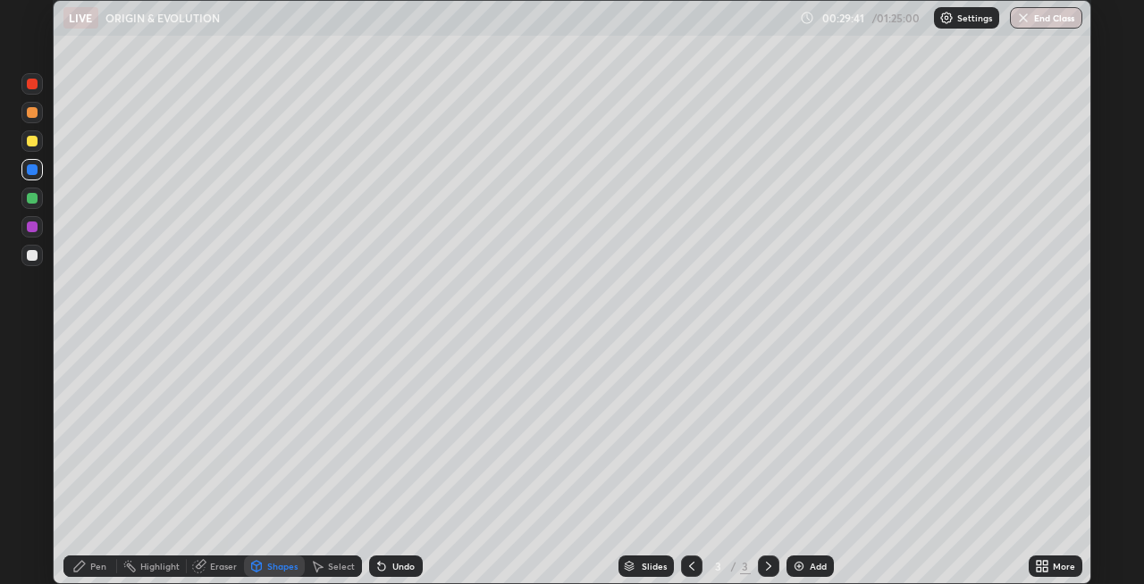
click at [274, 563] on div "Shapes" at bounding box center [282, 566] width 30 height 9
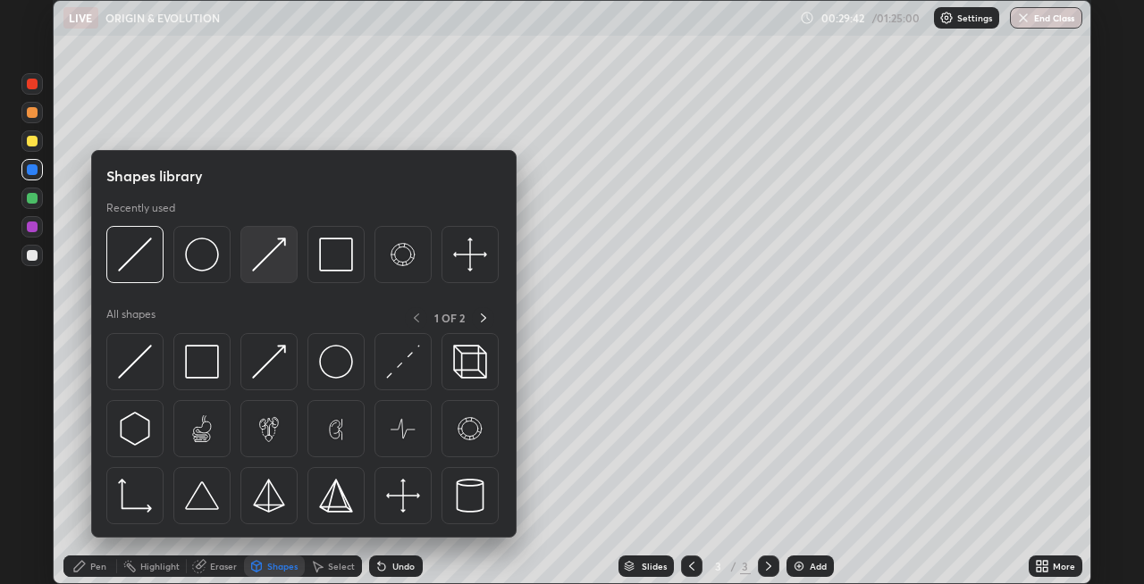
click at [266, 270] on img at bounding box center [269, 255] width 34 height 34
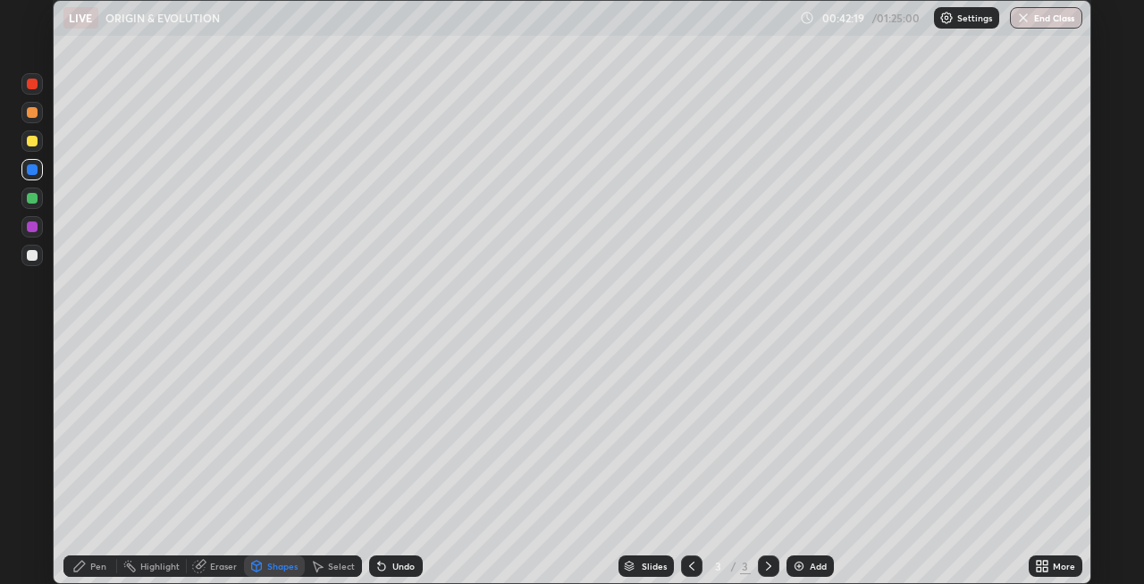
click at [33, 256] on div at bounding box center [32, 255] width 11 height 11
click at [391, 559] on div "Undo" at bounding box center [396, 566] width 54 height 21
click at [88, 567] on div "Pen" at bounding box center [90, 566] width 54 height 21
click at [386, 565] on icon at bounding box center [381, 566] width 14 height 14
click at [382, 567] on icon at bounding box center [381, 567] width 7 height 7
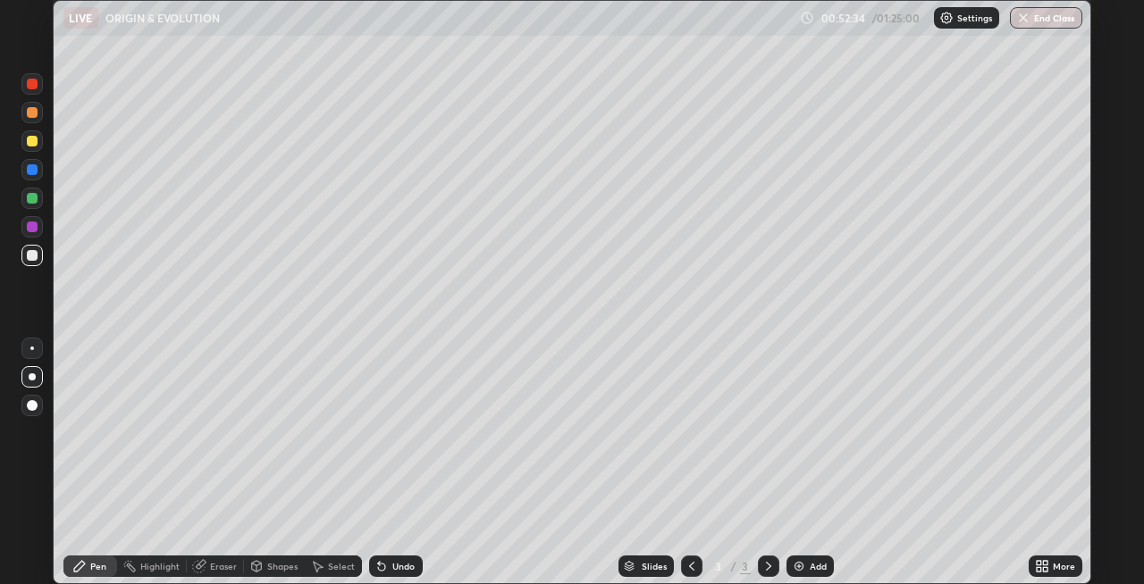
click at [28, 140] on div at bounding box center [32, 141] width 11 height 11
click at [258, 564] on icon at bounding box center [256, 565] width 10 height 3
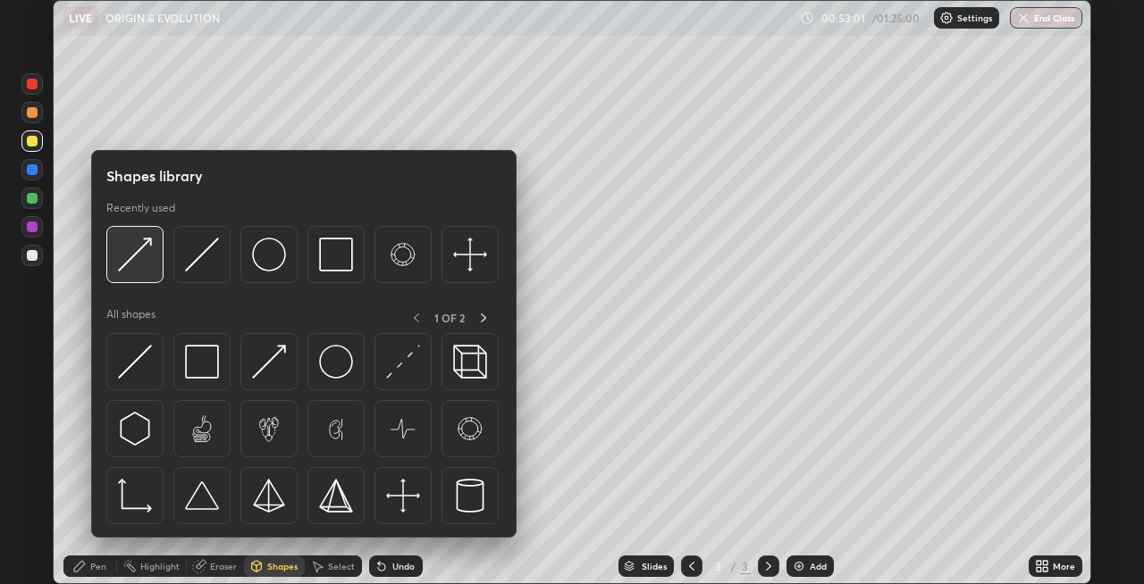
click at [145, 266] on img at bounding box center [135, 255] width 34 height 34
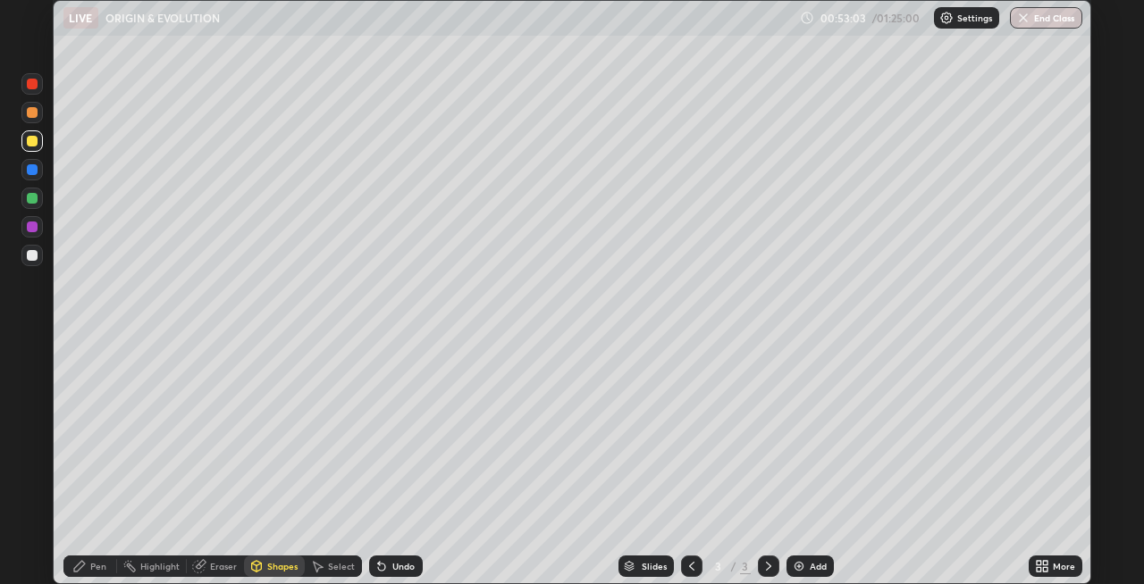
click at [87, 566] on div "Pen" at bounding box center [90, 566] width 54 height 21
click at [31, 170] on div at bounding box center [32, 169] width 11 height 11
click at [35, 115] on div at bounding box center [32, 112] width 11 height 11
click at [29, 88] on div at bounding box center [32, 84] width 11 height 11
click at [31, 254] on div at bounding box center [32, 255] width 11 height 11
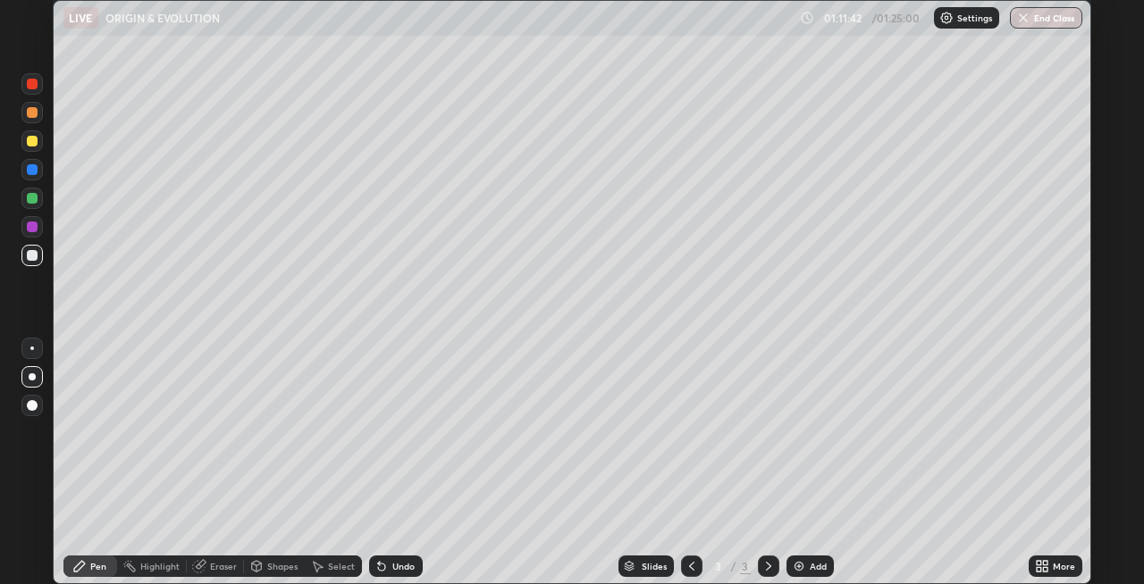
click at [33, 198] on div at bounding box center [32, 198] width 11 height 11
click at [273, 567] on div "Shapes" at bounding box center [282, 566] width 30 height 9
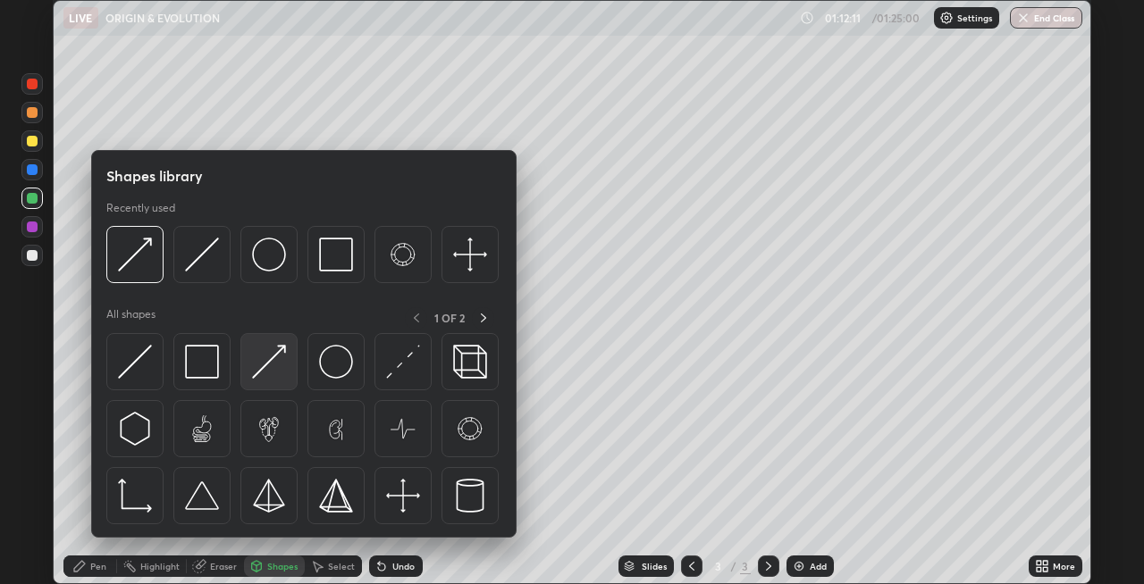
click at [253, 372] on img at bounding box center [269, 362] width 34 height 34
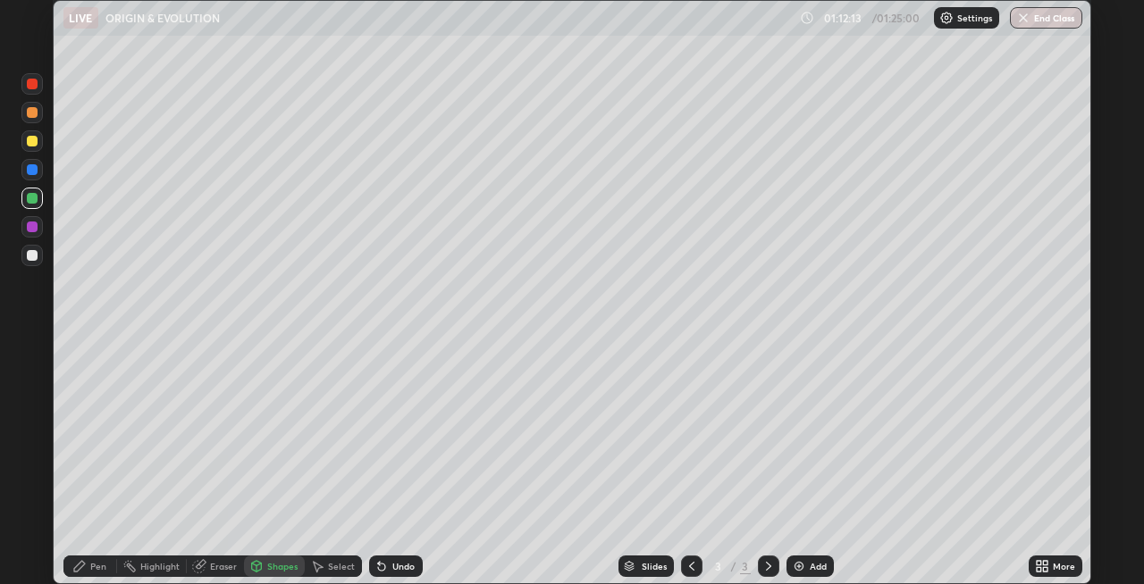
click at [103, 574] on div "Pen" at bounding box center [90, 566] width 54 height 21
click at [31, 168] on div at bounding box center [32, 169] width 11 height 11
click at [403, 565] on div "Undo" at bounding box center [403, 566] width 22 height 9
click at [283, 567] on div "Shapes" at bounding box center [282, 566] width 30 height 9
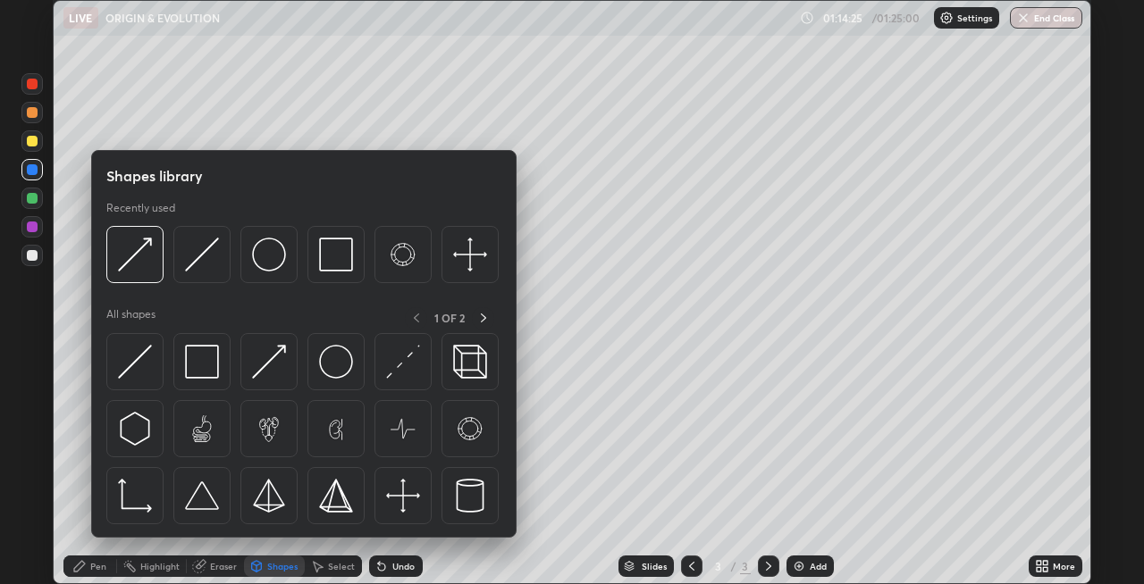
click at [145, 265] on img at bounding box center [135, 255] width 34 height 34
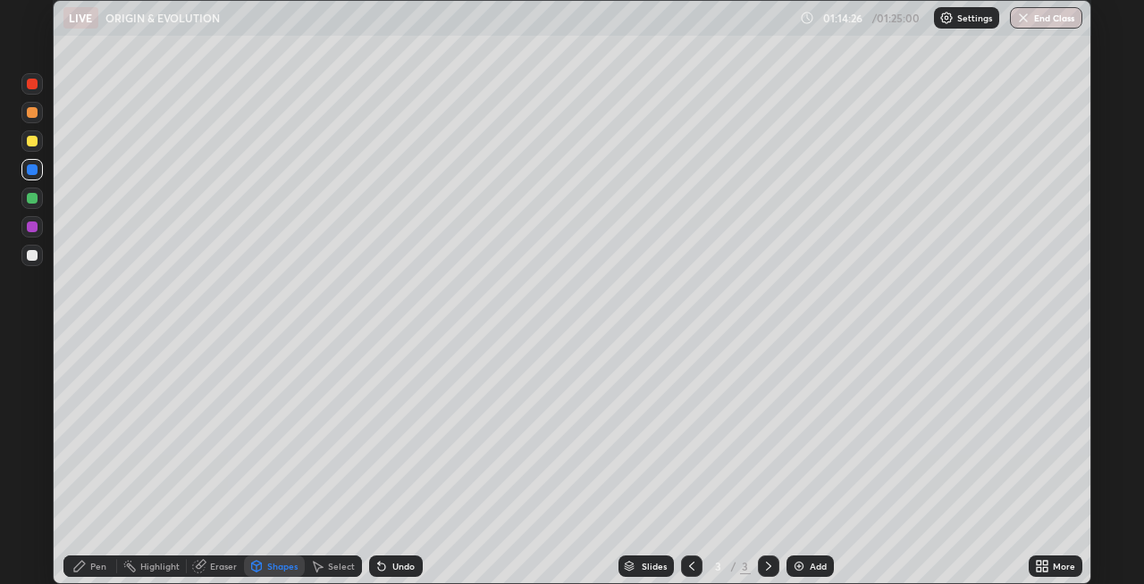
click at [273, 559] on div "Shapes" at bounding box center [274, 566] width 61 height 21
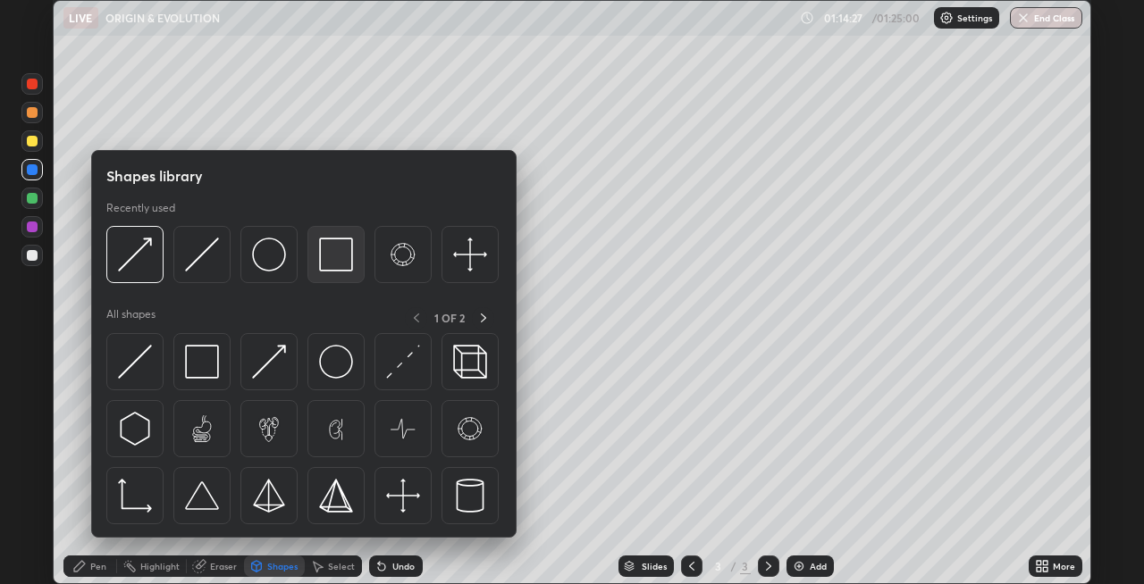
click at [341, 265] on img at bounding box center [336, 255] width 34 height 34
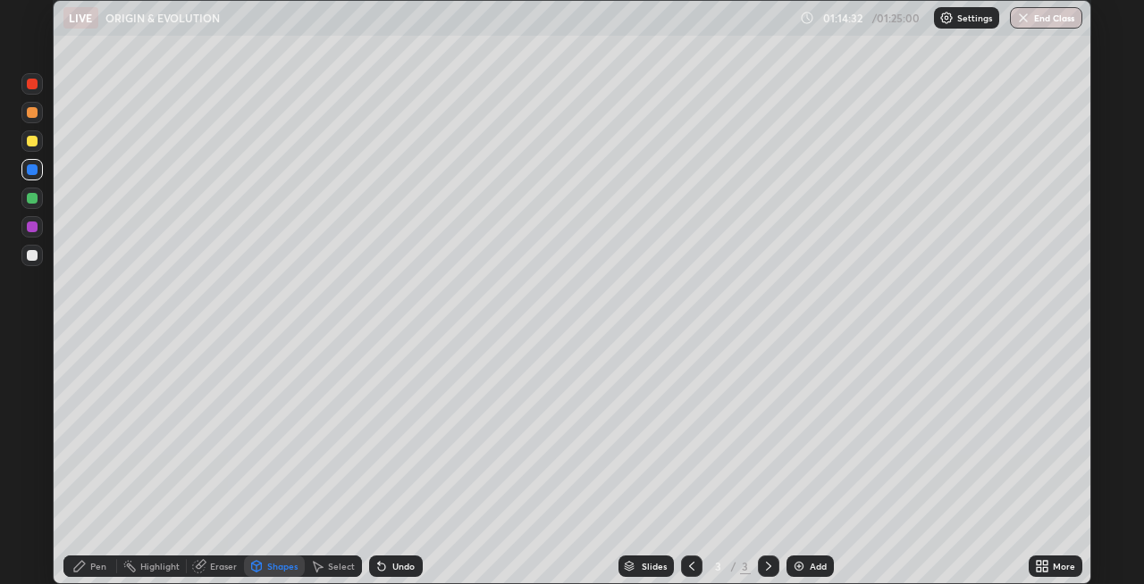
click at [98, 565] on div "Pen" at bounding box center [98, 566] width 16 height 9
click at [380, 568] on icon at bounding box center [381, 567] width 7 height 7
click at [385, 565] on icon at bounding box center [381, 566] width 14 height 14
click at [390, 569] on div "Undo" at bounding box center [396, 566] width 54 height 21
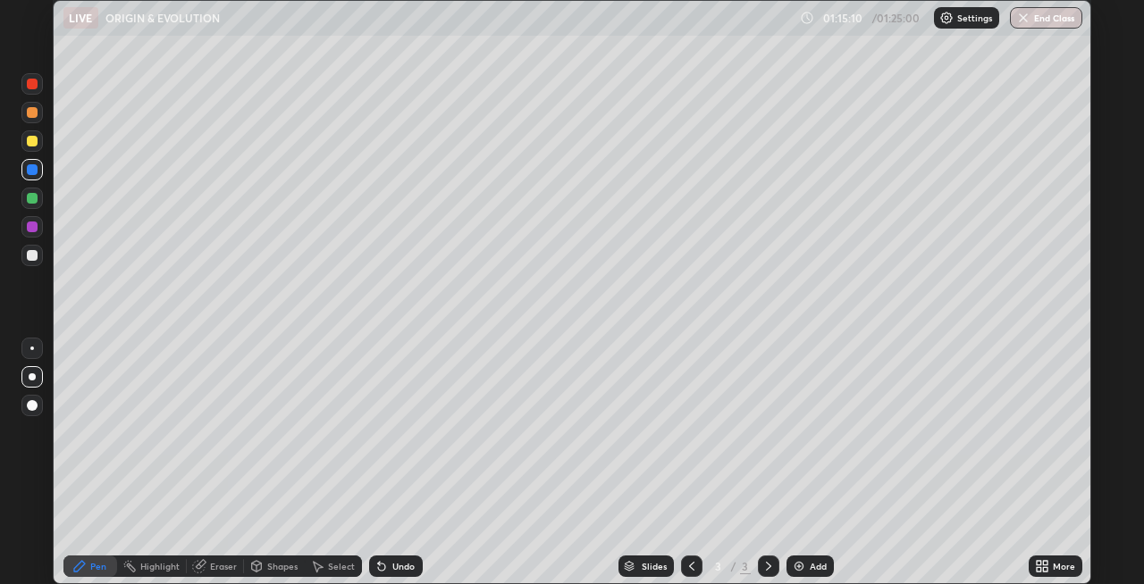
click at [31, 258] on div at bounding box center [32, 255] width 11 height 11
click at [798, 566] on img at bounding box center [799, 566] width 14 height 14
click at [30, 198] on div at bounding box center [32, 198] width 11 height 11
click at [392, 568] on div "Undo" at bounding box center [403, 566] width 22 height 9
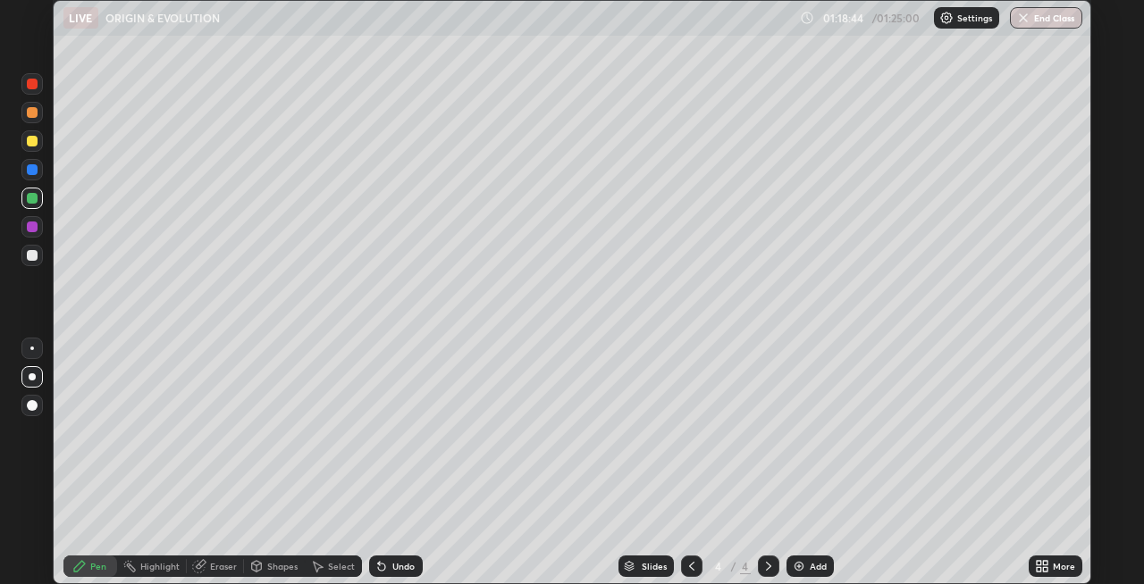
click at [392, 568] on div "Undo" at bounding box center [403, 566] width 22 height 9
click at [268, 567] on div "Shapes" at bounding box center [282, 566] width 30 height 9
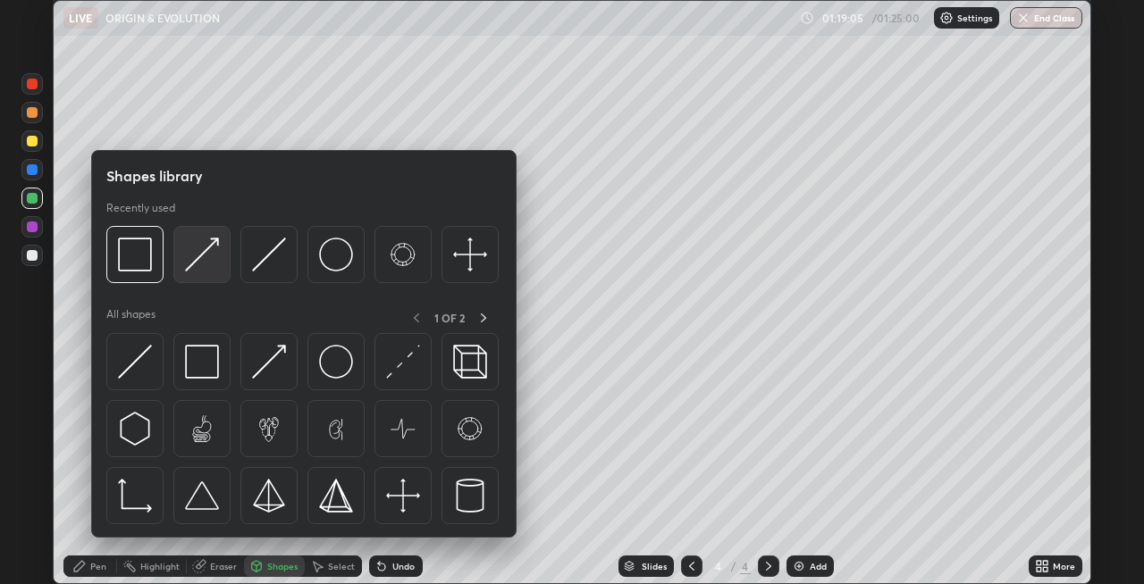
click at [201, 257] on img at bounding box center [202, 255] width 34 height 34
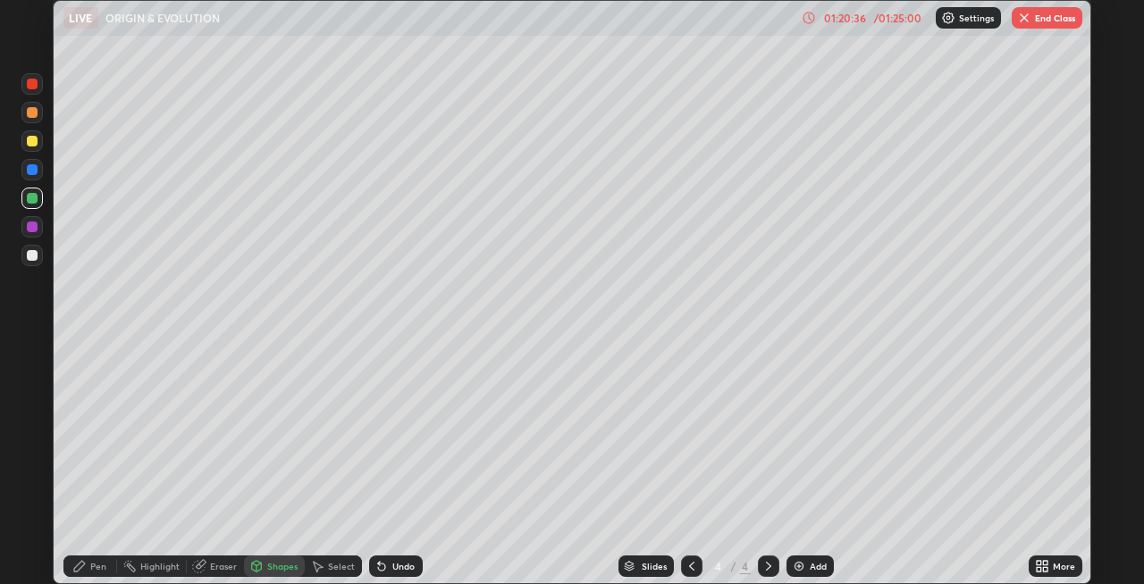
click at [25, 118] on div at bounding box center [31, 112] width 21 height 21
click at [394, 571] on div "Undo" at bounding box center [403, 566] width 22 height 9
click at [94, 562] on div "Pen" at bounding box center [98, 566] width 16 height 9
click at [272, 563] on div "Shapes" at bounding box center [282, 566] width 30 height 9
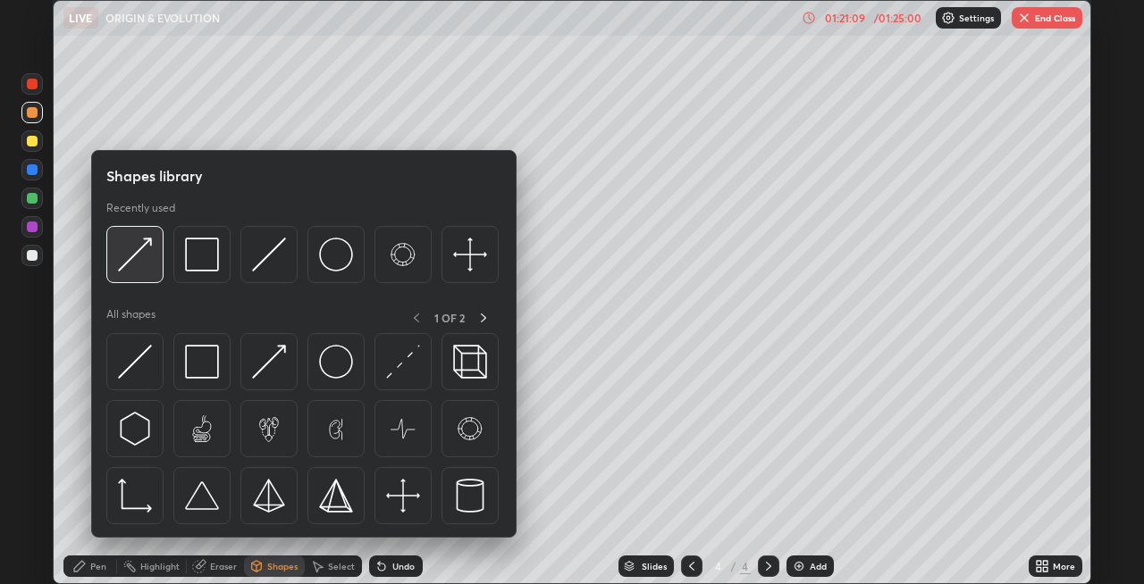
click at [139, 264] on img at bounding box center [135, 255] width 34 height 34
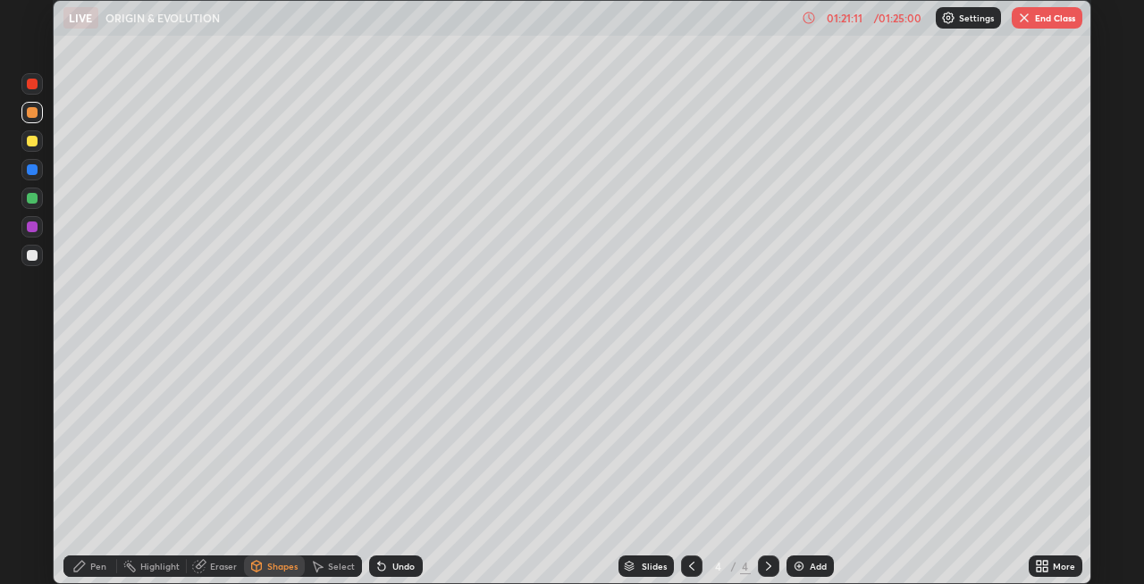
click at [87, 570] on div "Pen" at bounding box center [90, 566] width 54 height 21
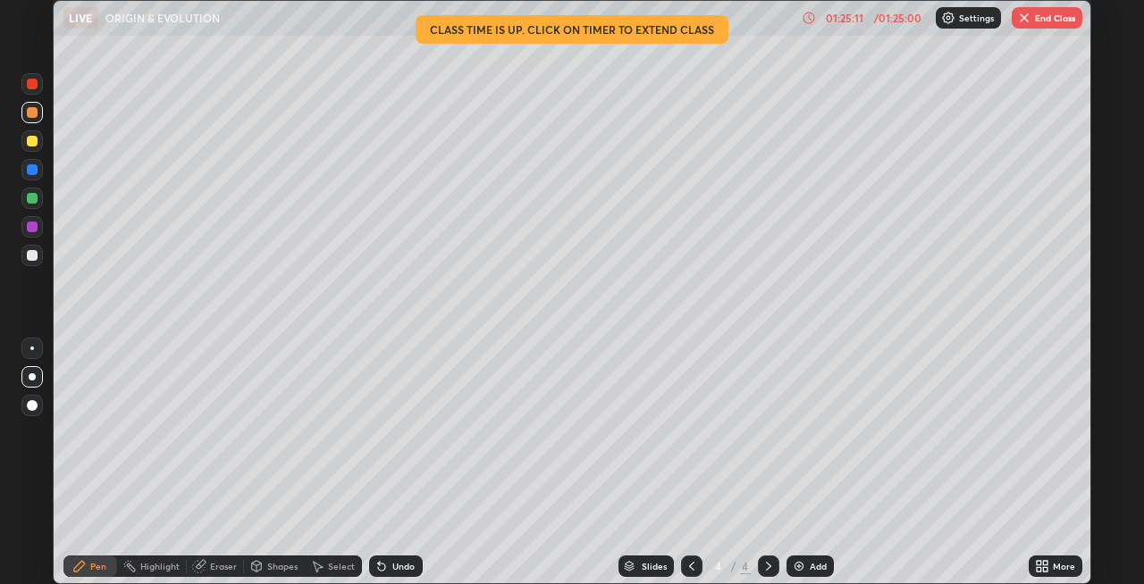
click at [29, 172] on div at bounding box center [32, 169] width 11 height 11
click at [267, 569] on div "Shapes" at bounding box center [282, 566] width 30 height 9
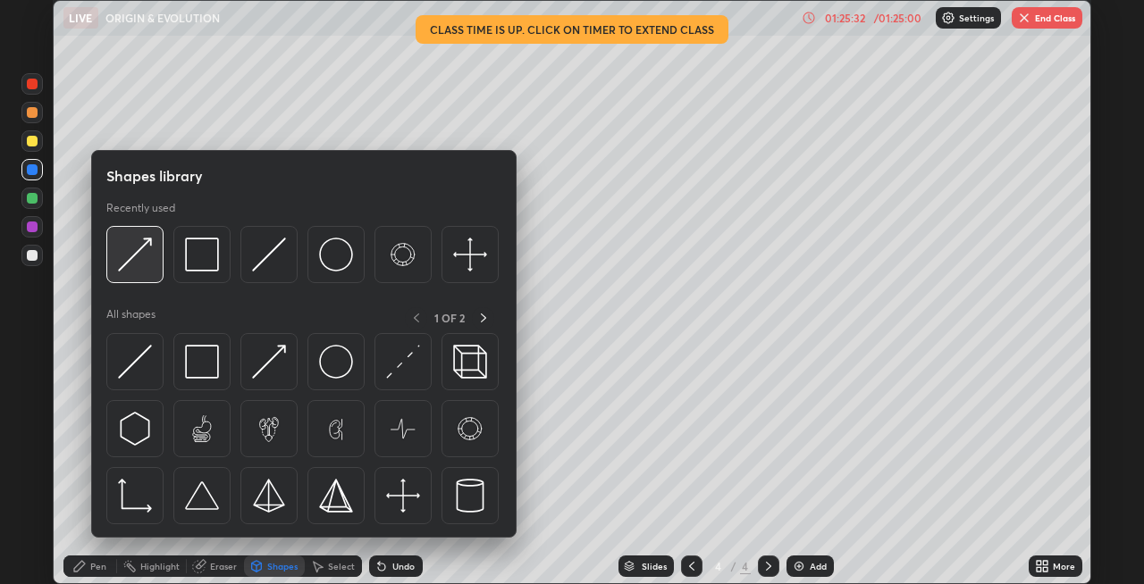
click at [141, 273] on div at bounding box center [134, 254] width 57 height 57
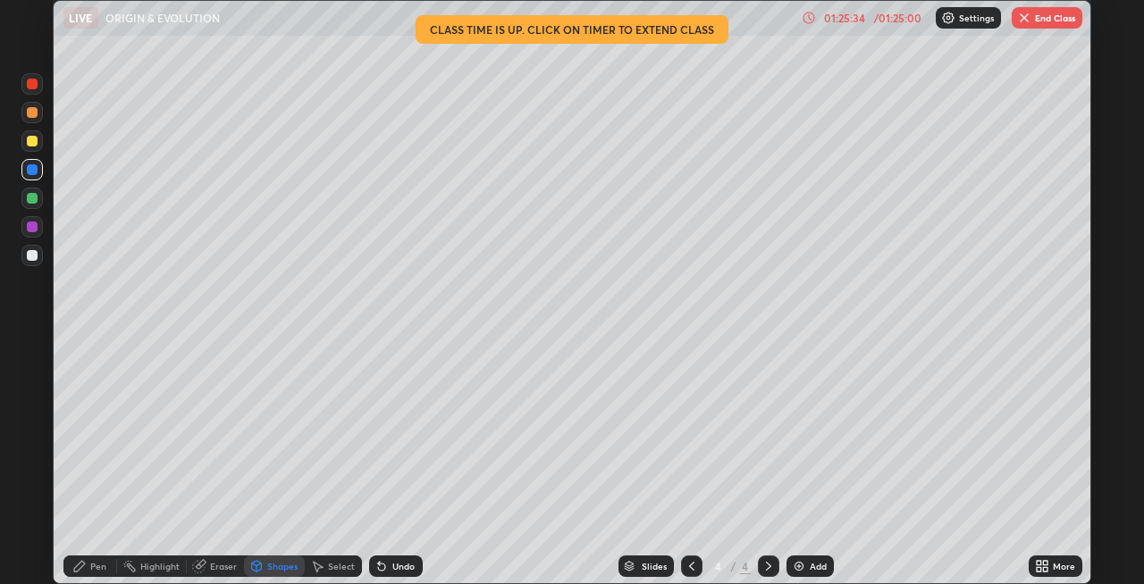
click at [84, 568] on icon at bounding box center [79, 566] width 14 height 14
click at [29, 144] on div at bounding box center [32, 141] width 11 height 11
click at [23, 88] on div at bounding box center [31, 83] width 21 height 21
click at [1048, 13] on button "End Class" at bounding box center [1047, 17] width 71 height 21
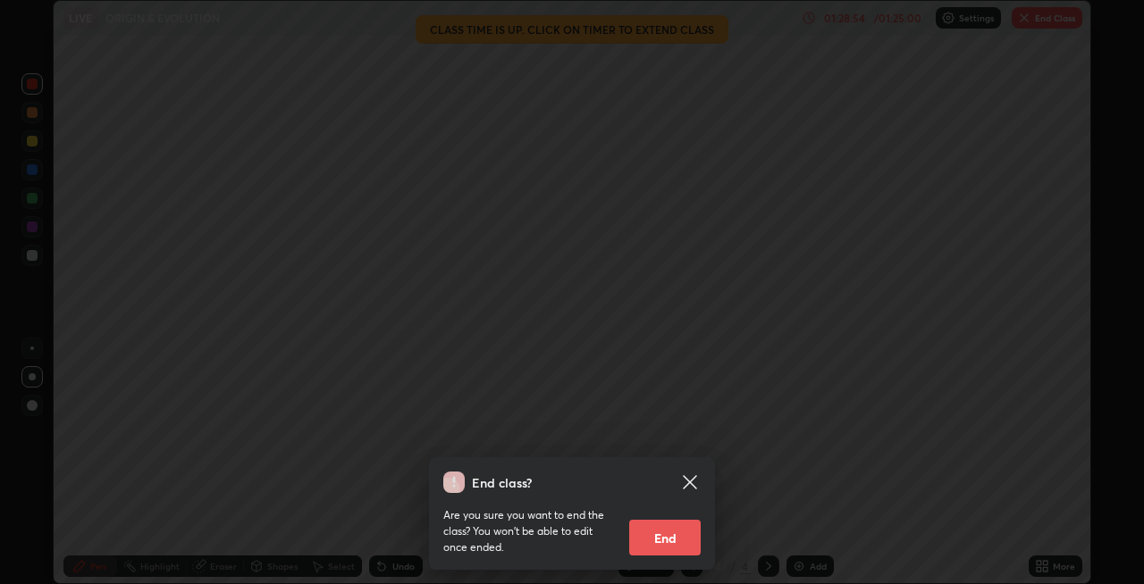
click at [676, 534] on button "End" at bounding box center [664, 538] width 71 height 36
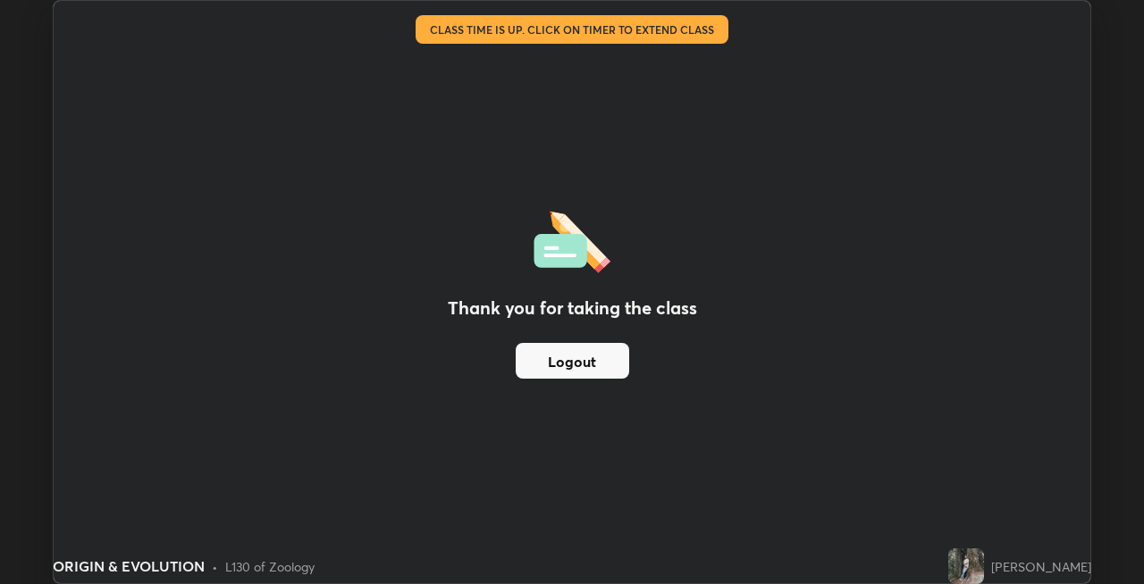
click at [609, 354] on button "Logout" at bounding box center [572, 361] width 113 height 36
